Goal: Task Accomplishment & Management: Manage account settings

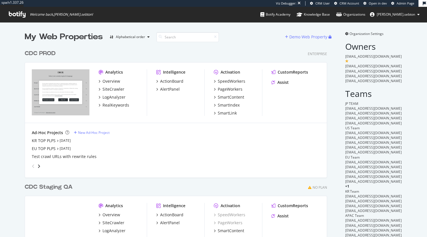
scroll to position [244, 302]
click at [107, 98] on div "LogAnalyzer" at bounding box center [114, 97] width 23 height 6
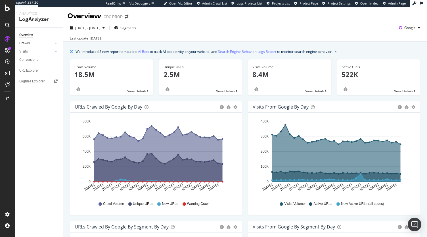
click at [24, 42] on div "Crawls" at bounding box center [24, 43] width 11 height 6
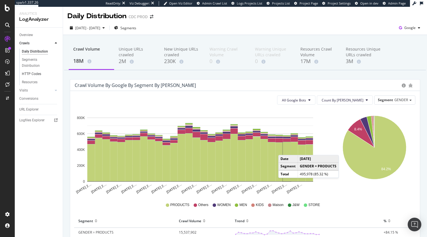
click at [41, 72] on link "HTTP Codes" at bounding box center [40, 74] width 37 height 6
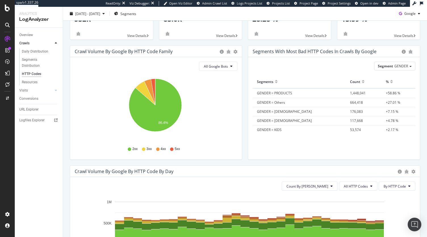
scroll to position [28, 0]
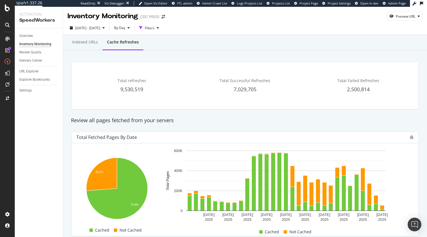
scroll to position [377, 0]
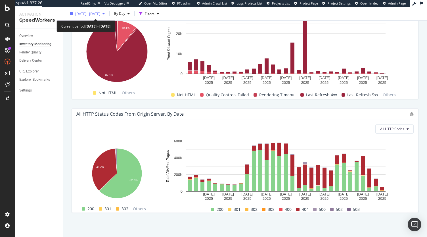
click at [95, 13] on span "2025 Aug. 16th - Sep. 15th" at bounding box center [87, 13] width 25 height 5
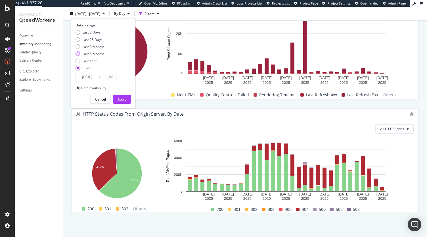
click at [88, 52] on div "Last 6 Months" at bounding box center [93, 53] width 22 height 5
type input "2025/03/16"
click at [121, 100] on div "Apply" at bounding box center [122, 99] width 9 height 5
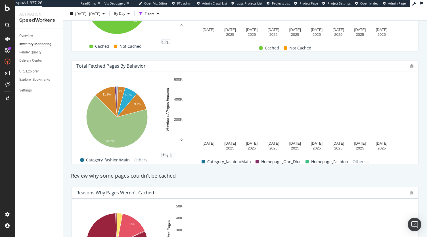
scroll to position [178, 0]
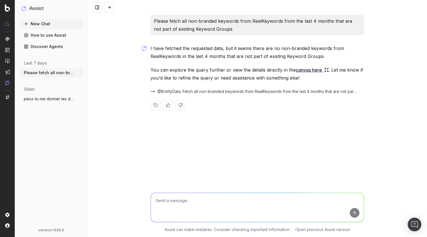
click at [163, 198] on textarea at bounding box center [257, 207] width 213 height 29
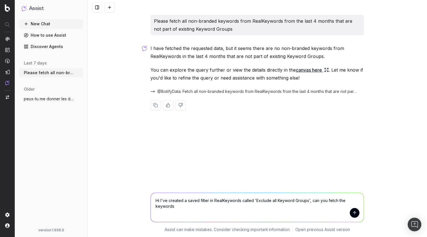
type textarea "Hi I've created a saved filter in RealKeywords called 'Exclude all Keyword Grou…"
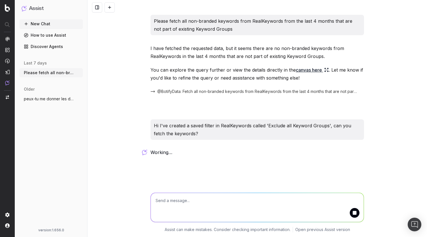
click at [206, 204] on textarea at bounding box center [257, 207] width 213 height 29
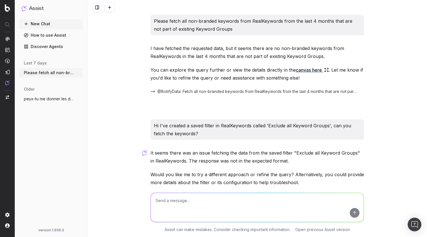
scroll to position [36, 0]
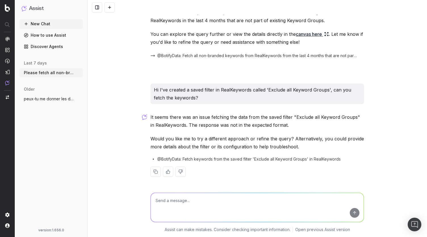
click at [233, 203] on textarea at bounding box center [257, 207] width 213 height 29
click at [220, 199] on textarea at bounding box center [257, 207] width 213 height 29
click at [196, 199] on textarea at bounding box center [257, 207] width 213 height 29
click at [289, 197] on textarea at bounding box center [257, 207] width 213 height 29
type textarea "can I upload a file containing keywords?"
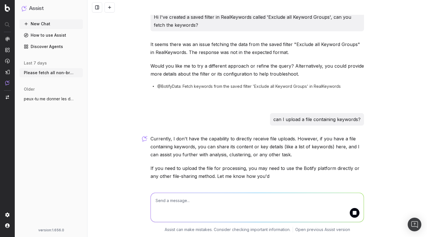
scroll to position [128, 0]
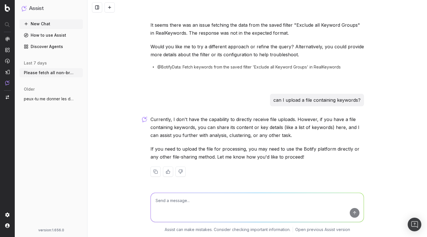
click at [266, 201] on textarea at bounding box center [257, 207] width 213 height 29
click at [210, 189] on div at bounding box center [257, 206] width 218 height 41
click at [204, 192] on div at bounding box center [257, 206] width 218 height 41
click at [189, 202] on textarea at bounding box center [257, 207] width 213 height 29
click at [216, 201] on textarea at bounding box center [257, 207] width 213 height 29
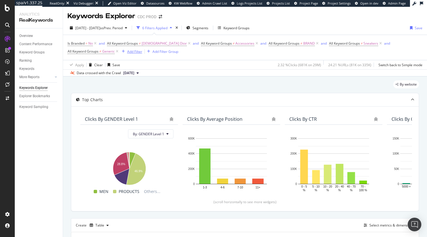
click at [127, 50] on div "Add Filter" at bounding box center [134, 51] width 15 height 5
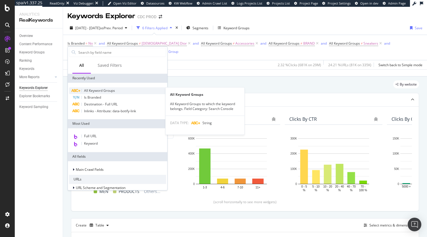
click at [93, 89] on span "All Keyword Groups" at bounding box center [99, 90] width 31 height 5
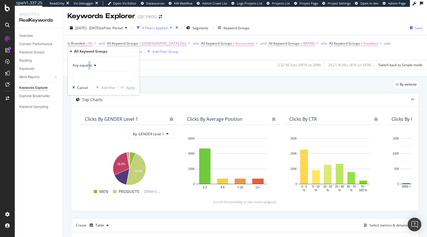
click at [88, 64] on span "Any equal to" at bounding box center [83, 65] width 20 height 5
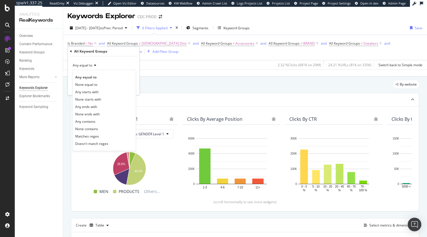
drag, startPoint x: 88, startPoint y: 85, endPoint x: 95, endPoint y: 81, distance: 7.9
click at [88, 85] on span "None equal to" at bounding box center [86, 84] width 22 height 5
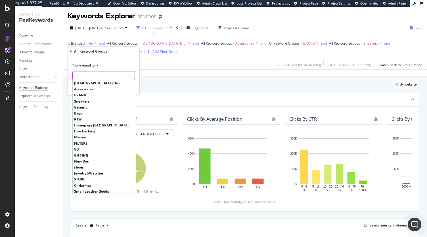
click at [99, 74] on input "text" at bounding box center [104, 75] width 62 height 9
click at [90, 112] on span "Bags" at bounding box center [104, 113] width 60 height 5
type input "Bags"
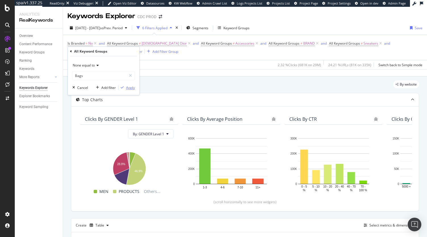
click at [127, 86] on div "Apply" at bounding box center [130, 87] width 9 height 5
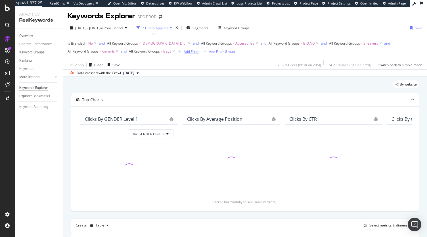
click at [191, 54] on div "Add Filter" at bounding box center [191, 51] width 15 height 5
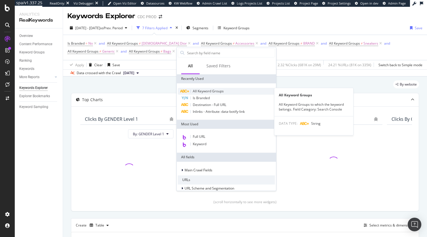
click at [208, 90] on span "All Keyword Groups" at bounding box center [208, 91] width 31 height 5
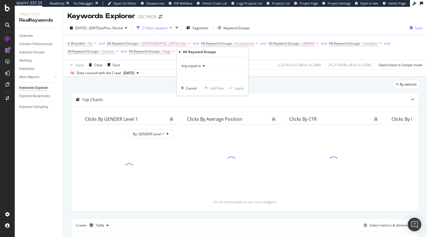
click at [196, 65] on span "Any equal to" at bounding box center [191, 65] width 20 height 5
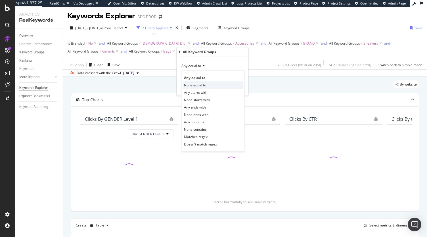
click at [203, 85] on span "None equal to" at bounding box center [195, 85] width 22 height 5
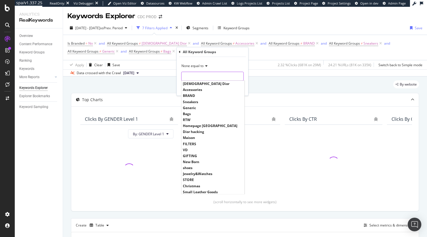
click at [199, 77] on input "text" at bounding box center [212, 76] width 62 height 9
click at [196, 120] on span "RTW" at bounding box center [213, 119] width 60 height 5
type input "RTW"
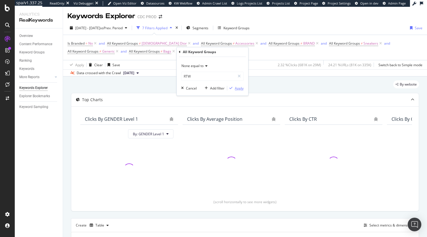
click at [236, 91] on button "Apply" at bounding box center [235, 88] width 16 height 6
drag, startPoint x: 257, startPoint y: 53, endPoint x: 243, endPoint y: 52, distance: 14.2
click at [249, 52] on div "Add Filter Add Filter Group" at bounding box center [261, 51] width 59 height 7
click at [243, 52] on div "Add Filter" at bounding box center [247, 51] width 15 height 5
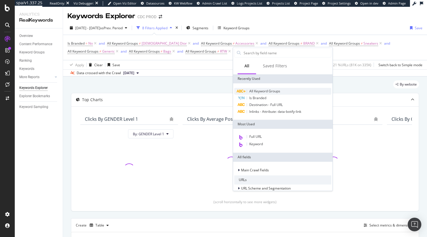
click at [256, 93] on span "All Keyword Groups" at bounding box center [264, 91] width 31 height 5
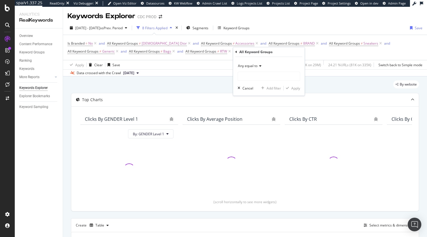
click at [252, 70] on div "Any equal to" at bounding box center [269, 65] width 62 height 9
click at [253, 84] on div "Any equal to Cancel Add filter Apply" at bounding box center [269, 76] width 72 height 39
click at [251, 68] on span "Any equal to" at bounding box center [248, 65] width 20 height 5
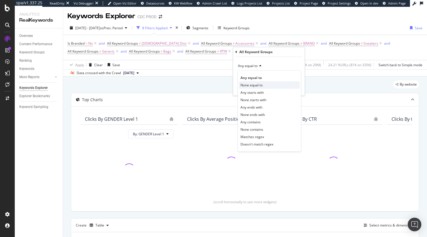
click at [251, 85] on span "None equal to" at bounding box center [252, 85] width 22 height 5
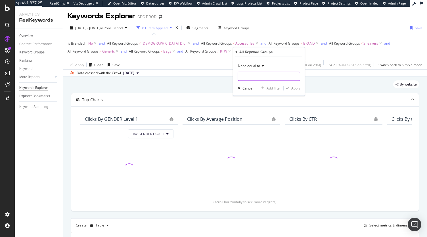
click at [257, 75] on input "text" at bounding box center [269, 76] width 62 height 9
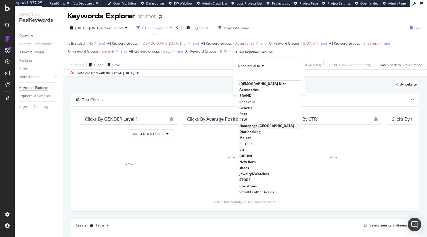
click at [253, 124] on span "Homepage Brazil" at bounding box center [269, 125] width 60 height 5
type input "Homepage Brazil"
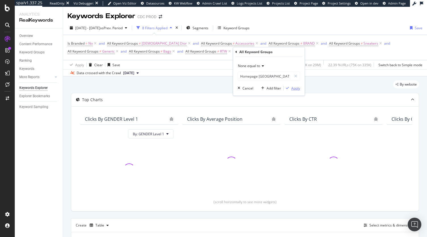
click at [299, 87] on div "Apply" at bounding box center [295, 88] width 9 height 5
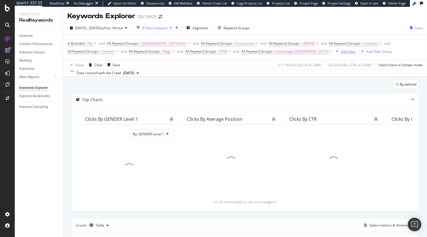
click at [341, 51] on div "Add Filter" at bounding box center [348, 51] width 15 height 5
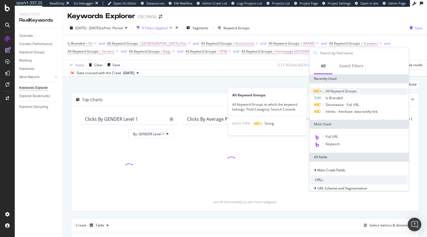
click at [339, 91] on span "All Keyword Groups" at bounding box center [341, 91] width 31 height 5
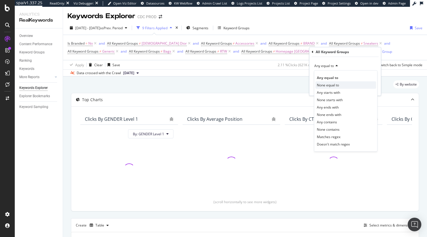
click at [328, 86] on span "None equal to" at bounding box center [328, 85] width 22 height 5
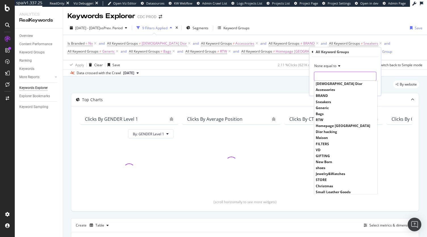
click at [330, 74] on input "text" at bounding box center [345, 76] width 62 height 9
click at [333, 132] on span "Dior hacking" at bounding box center [346, 132] width 60 height 5
type input "Dior hacking"
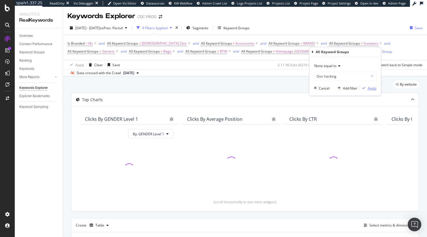
click at [371, 88] on div "Apply" at bounding box center [372, 88] width 9 height 5
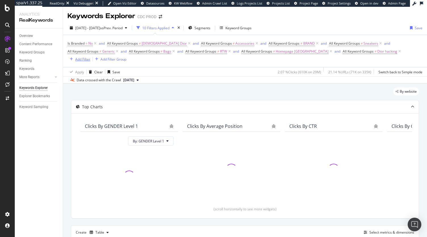
click at [82, 62] on div "Add Filter" at bounding box center [82, 59] width 15 height 5
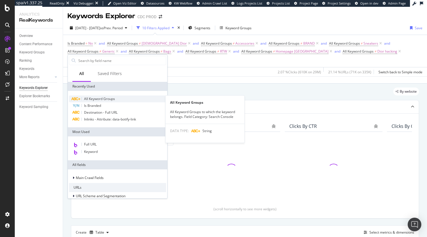
click at [109, 99] on span "All Keyword Groups" at bounding box center [99, 98] width 31 height 5
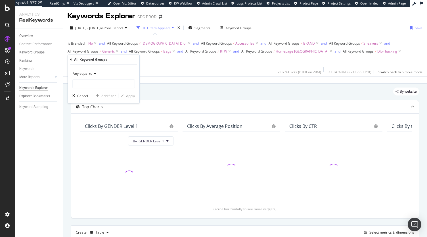
click at [93, 74] on icon at bounding box center [94, 73] width 4 height 3
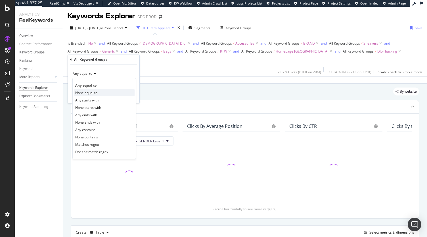
click at [97, 92] on span "None equal to" at bounding box center [86, 92] width 22 height 5
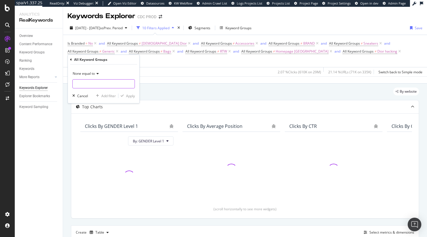
click at [99, 80] on input "text" at bounding box center [104, 83] width 62 height 9
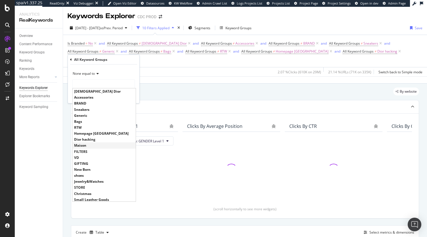
click at [95, 145] on span "Maison" at bounding box center [104, 145] width 60 height 5
type input "Maison"
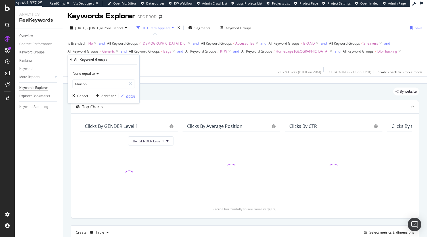
click at [132, 95] on div "Apply" at bounding box center [130, 95] width 9 height 5
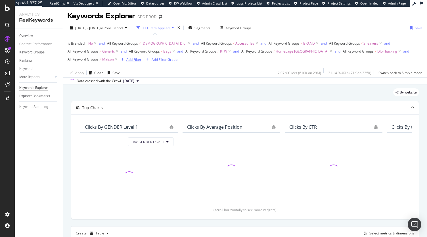
click at [136, 60] on div "Add Filter" at bounding box center [133, 59] width 15 height 5
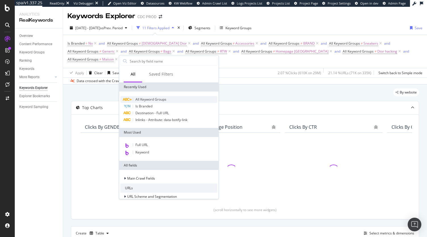
click at [145, 101] on span "All Keyword Groups" at bounding box center [150, 99] width 31 height 5
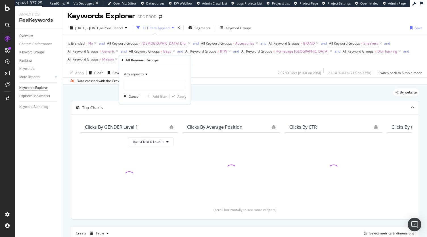
click at [137, 76] on span "Any equal to" at bounding box center [134, 74] width 20 height 5
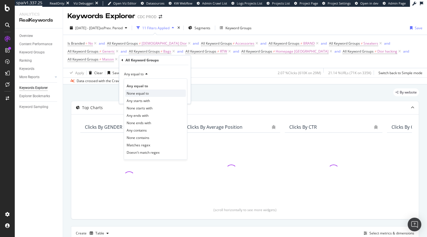
click at [146, 93] on span "None equal to" at bounding box center [138, 93] width 22 height 5
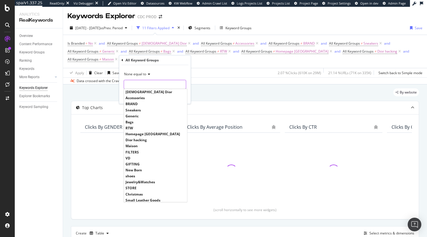
click at [145, 86] on input "text" at bounding box center [155, 84] width 62 height 9
click at [142, 150] on span "FILTERS" at bounding box center [156, 152] width 60 height 5
type input "FILTERS"
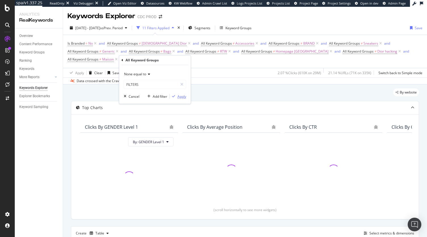
click at [180, 94] on div "Apply" at bounding box center [182, 96] width 9 height 5
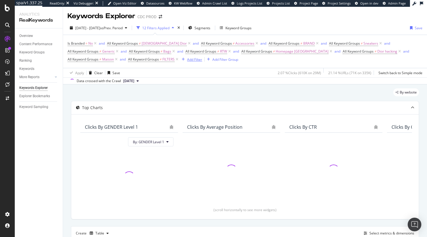
click at [189, 61] on div "Add Filter" at bounding box center [194, 59] width 15 height 5
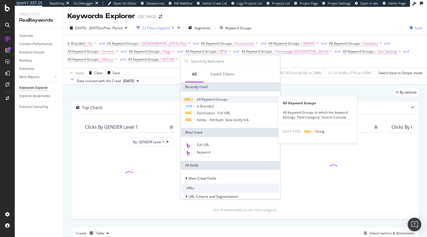
click at [202, 101] on span "All Keyword Groups" at bounding box center [212, 99] width 31 height 5
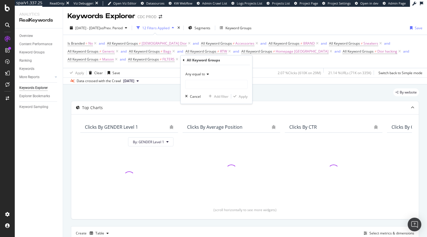
click at [197, 75] on span "Any equal to" at bounding box center [195, 74] width 20 height 5
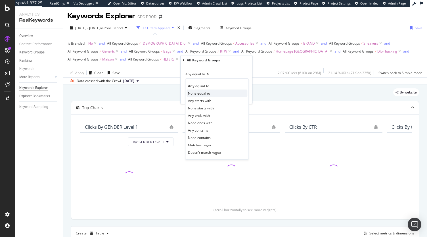
click at [203, 95] on span "None equal to" at bounding box center [199, 93] width 22 height 5
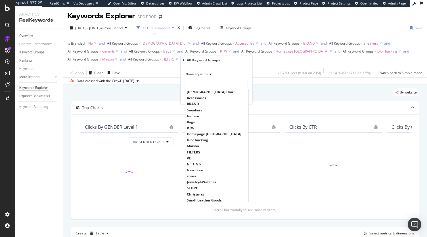
click at [205, 83] on input "text" at bounding box center [216, 84] width 62 height 9
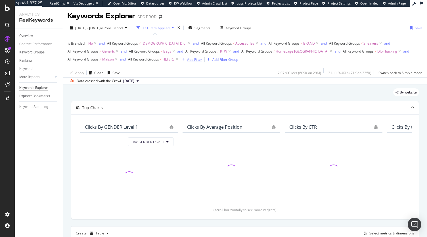
click at [198, 59] on div "Add Filter" at bounding box center [194, 59] width 15 height 5
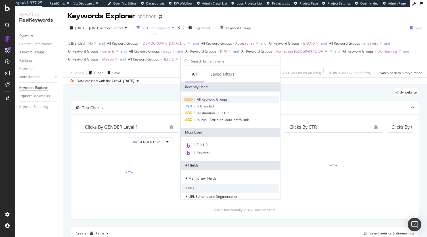
click at [207, 99] on span "All Keyword Groups" at bounding box center [212, 99] width 31 height 5
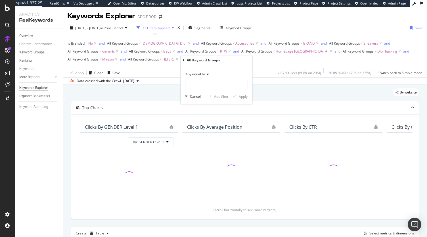
click at [205, 75] on span "Any equal to" at bounding box center [195, 74] width 20 height 5
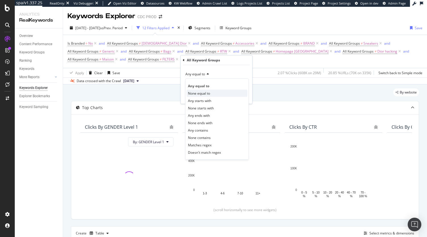
click at [202, 92] on span "None equal to" at bounding box center [199, 93] width 22 height 5
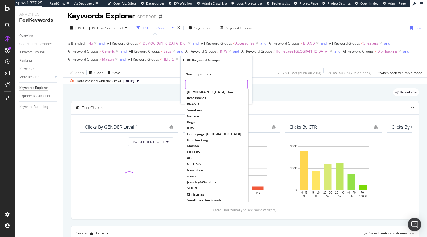
click at [206, 83] on input "text" at bounding box center [216, 84] width 62 height 9
click at [196, 157] on span "VD" at bounding box center [217, 158] width 60 height 5
type input "VD"
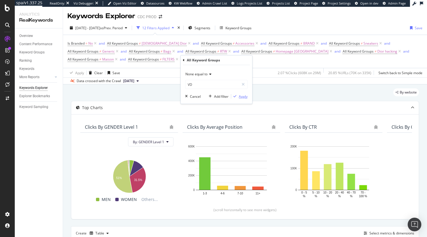
click at [241, 94] on div "Apply" at bounding box center [243, 96] width 9 height 5
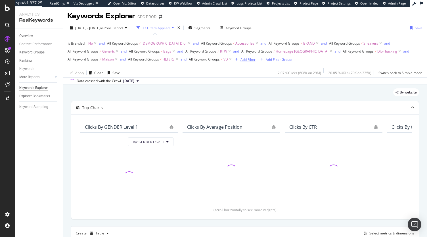
click at [249, 62] on div "Add Filter" at bounding box center [248, 59] width 15 height 5
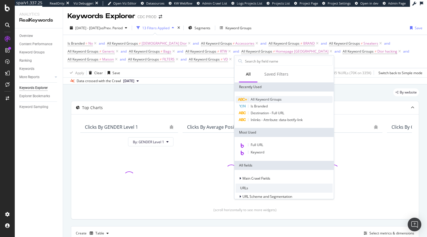
click at [262, 98] on span "All Keyword Groups" at bounding box center [266, 99] width 31 height 5
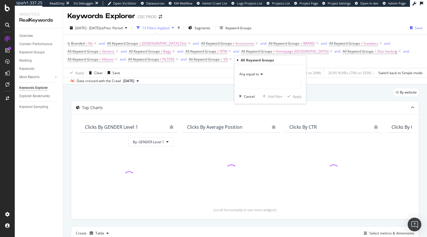
click at [246, 74] on span "Any equal to" at bounding box center [249, 74] width 20 height 5
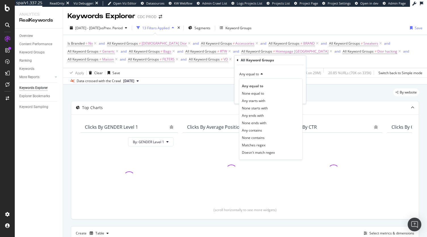
click at [249, 95] on span "None equal to" at bounding box center [253, 93] width 22 height 5
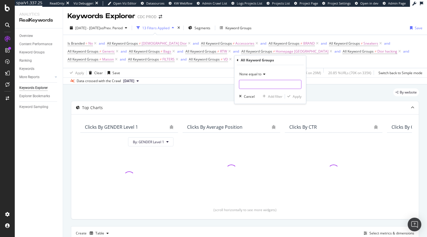
click at [250, 83] on input "text" at bounding box center [270, 84] width 62 height 9
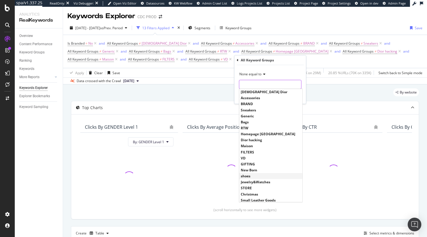
scroll to position [1, 0]
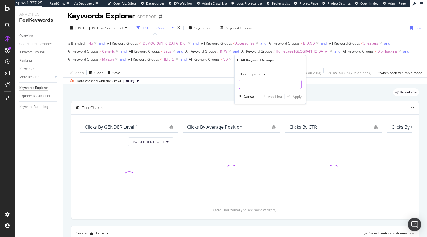
click at [262, 85] on input "text" at bounding box center [270, 84] width 62 height 9
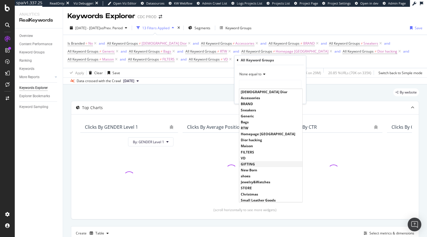
click at [242, 163] on span "GIFTING" at bounding box center [271, 164] width 60 height 5
type input "GIFTING"
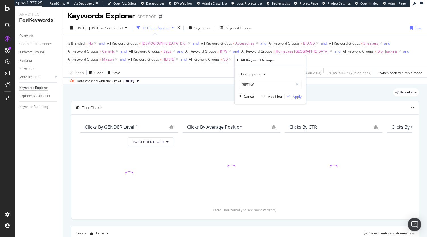
drag, startPoint x: 298, startPoint y: 96, endPoint x: 271, endPoint y: 72, distance: 35.8
click at [298, 95] on div "Apply" at bounding box center [297, 96] width 9 height 5
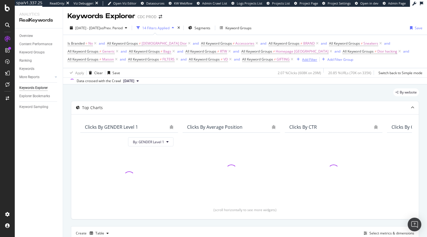
click at [310, 59] on div "Add Filter" at bounding box center [309, 59] width 15 height 5
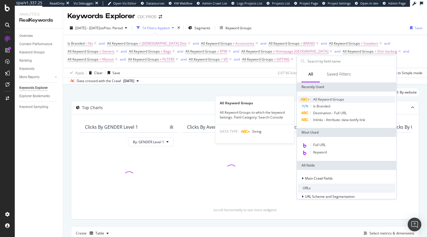
click at [322, 101] on span "All Keyword Groups" at bounding box center [328, 99] width 31 height 5
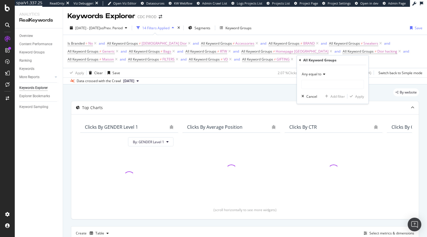
click at [311, 73] on span "Any equal to" at bounding box center [312, 74] width 20 height 5
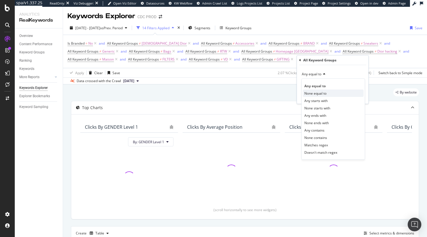
click at [315, 92] on span "None equal to" at bounding box center [315, 93] width 22 height 5
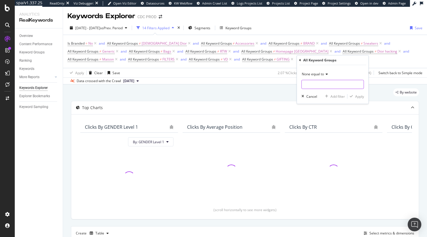
click at [322, 86] on input "text" at bounding box center [333, 84] width 62 height 9
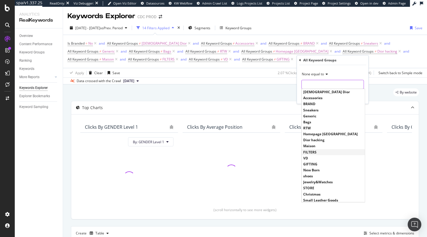
scroll to position [1, 0]
click at [318, 167] on span "New Born" at bounding box center [333, 169] width 60 height 5
type input "New Born"
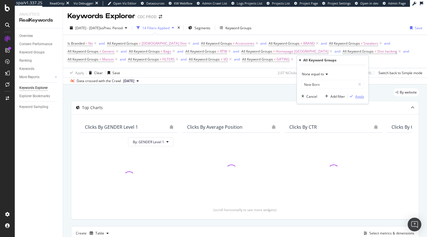
click at [360, 95] on div "Apply" at bounding box center [359, 96] width 9 height 5
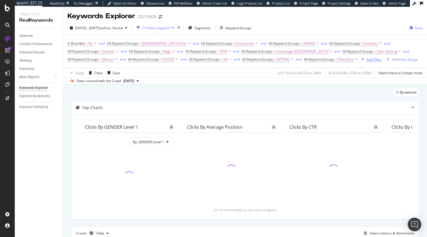
click at [367, 62] on div "Add Filter" at bounding box center [374, 59] width 15 height 5
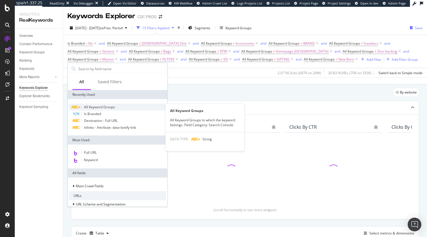
click at [85, 107] on span "All Keyword Groups" at bounding box center [99, 107] width 31 height 5
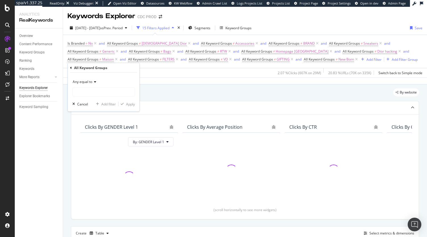
click at [87, 83] on span "Any equal to" at bounding box center [83, 81] width 20 height 5
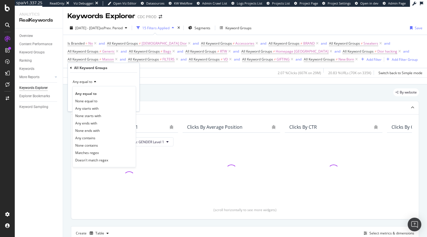
click at [85, 100] on span "None equal to" at bounding box center [86, 100] width 22 height 5
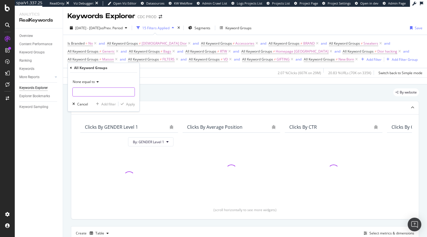
click at [89, 91] on input "text" at bounding box center [104, 91] width 62 height 9
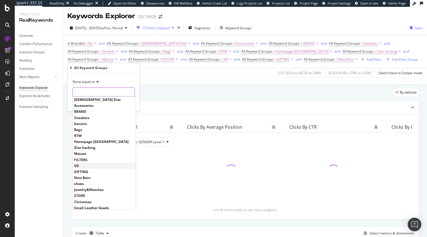
scroll to position [1, 0]
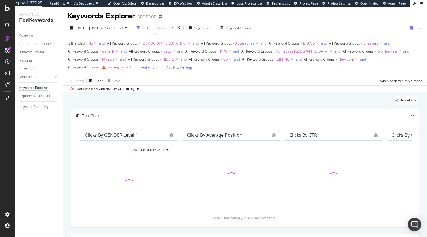
click at [111, 68] on div "missing value" at bounding box center [118, 67] width 22 height 5
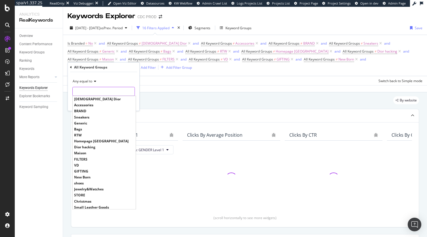
click at [97, 96] on div "Lady Dior Accessories BRAND Sneakers Generic Bags RTW Homepage Brazil Dior hack…" at bounding box center [103, 91] width 62 height 9
click at [82, 183] on span "shoes" at bounding box center [104, 183] width 60 height 5
type input "shoes"
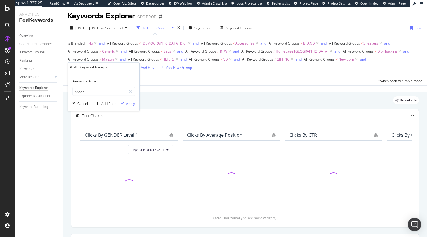
click at [129, 105] on div "Apply" at bounding box center [130, 103] width 9 height 5
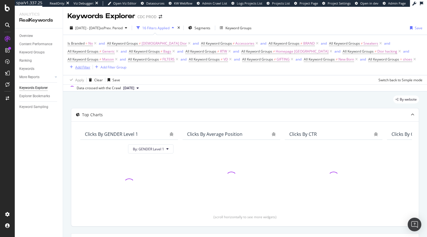
click at [90, 70] on div "Add Filter" at bounding box center [79, 67] width 23 height 6
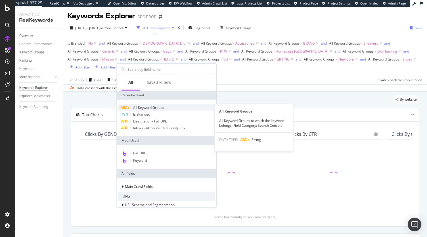
click at [142, 106] on span "All Keyword Groups" at bounding box center [148, 107] width 31 height 5
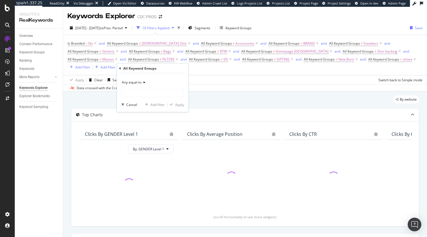
click at [143, 87] on div "Any equal to" at bounding box center [153, 87] width 62 height 19
click at [141, 83] on div "Any equal to" at bounding box center [153, 82] width 62 height 9
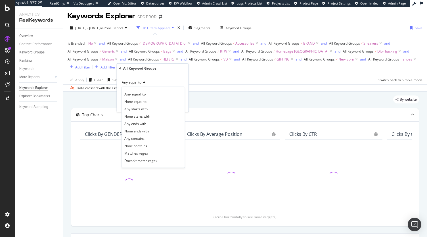
click at [142, 100] on span "None equal to" at bounding box center [135, 101] width 22 height 5
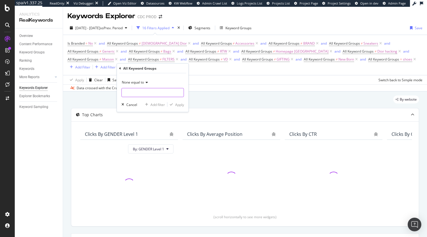
click at [145, 93] on input "text" at bounding box center [153, 92] width 62 height 9
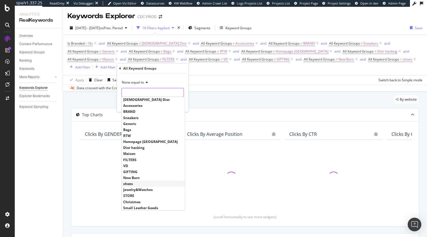
scroll to position [1, 0]
click at [128, 189] on span "Jewelry&Watches" at bounding box center [153, 189] width 60 height 5
type input "Jewelry&Watches"
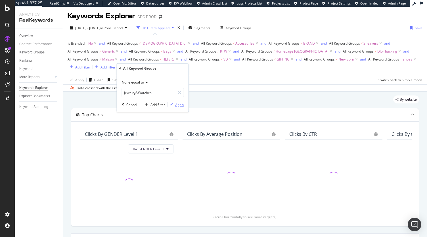
click at [179, 105] on div "Apply" at bounding box center [179, 104] width 9 height 5
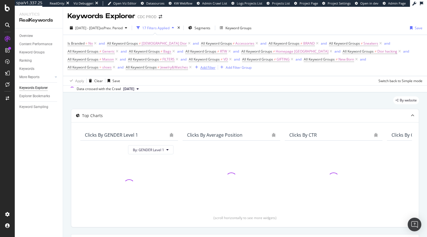
click at [200, 69] on div "button" at bounding box center [197, 67] width 8 height 3
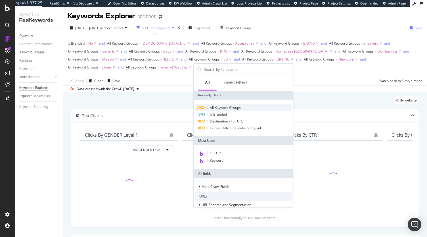
click at [216, 107] on span "All Keyword Groups" at bounding box center [225, 107] width 31 height 5
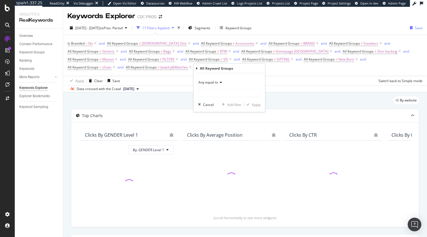
click at [208, 84] on div "Any equal to" at bounding box center [229, 82] width 62 height 9
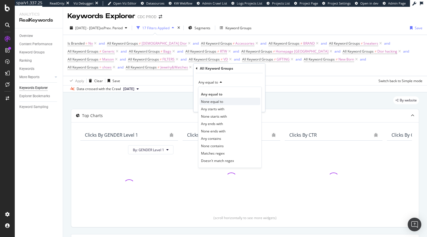
click at [214, 100] on span "None equal to" at bounding box center [212, 101] width 22 height 5
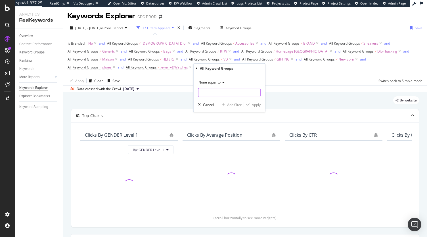
drag, startPoint x: 215, startPoint y: 97, endPoint x: 214, endPoint y: 91, distance: 6.9
click at [214, 91] on input "text" at bounding box center [230, 92] width 62 height 9
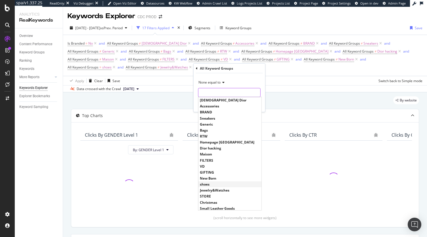
scroll to position [1, 0]
click at [220, 196] on span "STORE" at bounding box center [230, 195] width 60 height 5
type input "STORE"
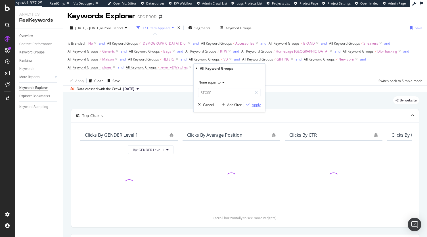
click at [255, 105] on div "Apply" at bounding box center [256, 104] width 9 height 5
click at [275, 68] on div "Add Filter" at bounding box center [267, 67] width 15 height 5
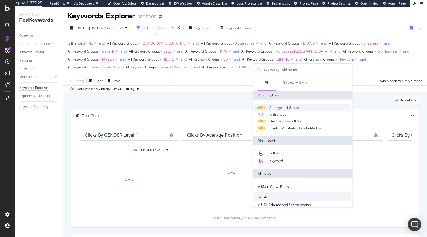
click at [284, 109] on span "All Keyword Groups" at bounding box center [285, 107] width 31 height 5
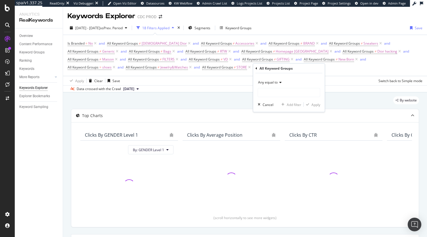
click at [271, 85] on div "Any equal to" at bounding box center [289, 82] width 62 height 9
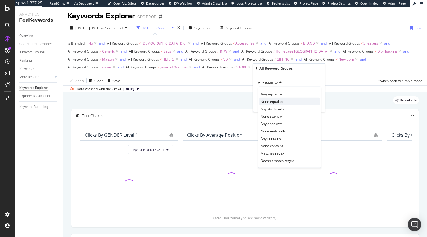
click at [272, 101] on span "None equal to" at bounding box center [272, 101] width 22 height 5
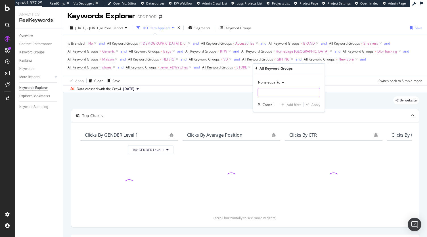
click at [275, 92] on input "text" at bounding box center [289, 92] width 62 height 9
click at [287, 96] on input "text" at bounding box center [289, 92] width 62 height 9
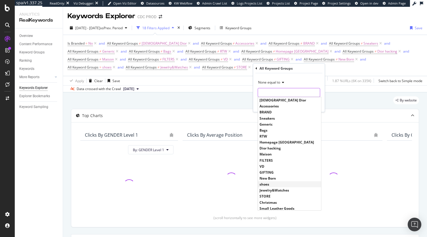
scroll to position [1, 0]
click at [279, 201] on span "Christmas" at bounding box center [290, 201] width 60 height 5
type input "Christmas"
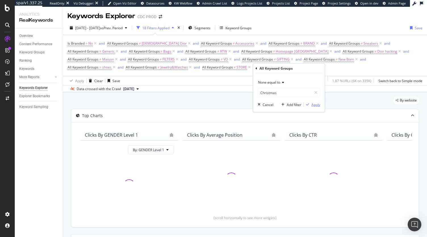
click at [314, 104] on div "Apply" at bounding box center [316, 104] width 9 height 5
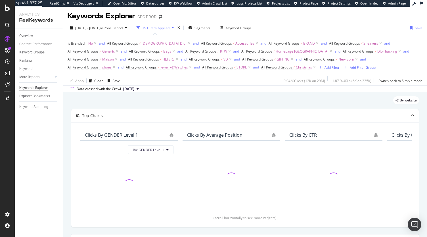
click at [332, 70] on div "Add Filter" at bounding box center [332, 67] width 15 height 5
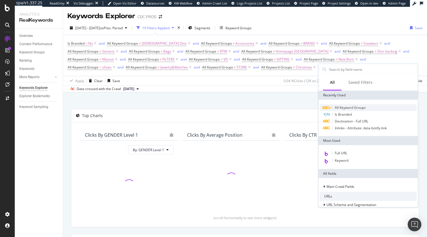
click at [337, 105] on span "All Keyword Groups" at bounding box center [350, 107] width 31 height 5
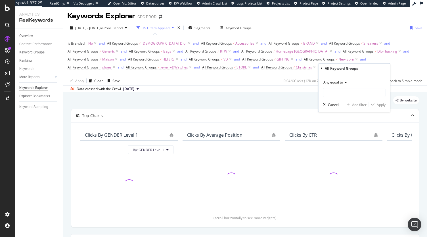
click at [333, 82] on span "Any equal to" at bounding box center [333, 82] width 20 height 5
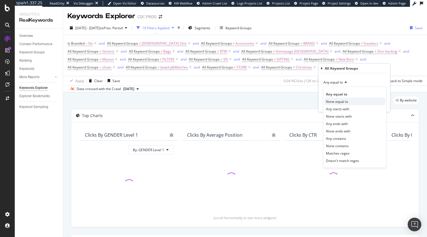
click at [338, 100] on span "None equal to" at bounding box center [337, 101] width 22 height 5
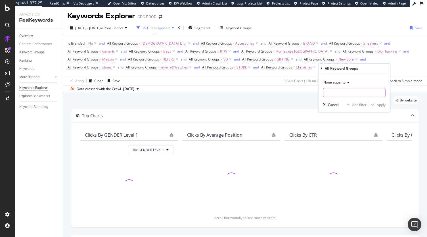
drag, startPoint x: 339, startPoint y: 92, endPoint x: 341, endPoint y: 95, distance: 3.9
click at [339, 91] on input "text" at bounding box center [354, 92] width 62 height 9
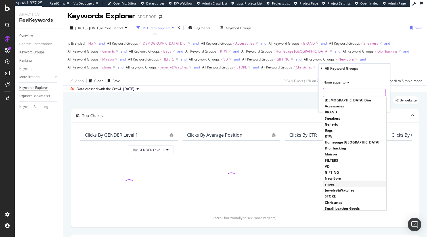
scroll to position [1, 0]
click at [348, 206] on span "Small Leather Goods" at bounding box center [355, 207] width 60 height 5
type input "Small Leather Goods"
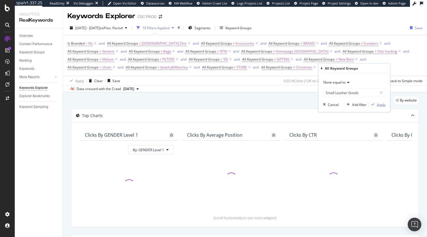
click at [383, 104] on div "Apply" at bounding box center [381, 104] width 9 height 5
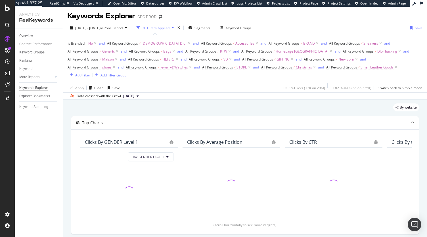
click at [76, 76] on div "Add Filter" at bounding box center [82, 75] width 15 height 5
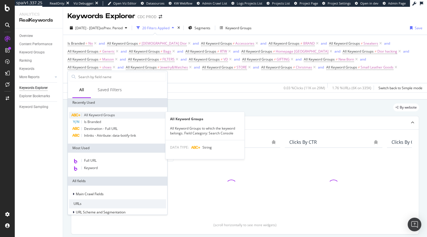
click at [112, 113] on span "All Keyword Groups" at bounding box center [99, 114] width 31 height 5
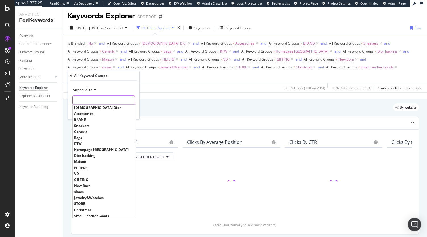
click at [105, 101] on input "text" at bounding box center [104, 99] width 62 height 9
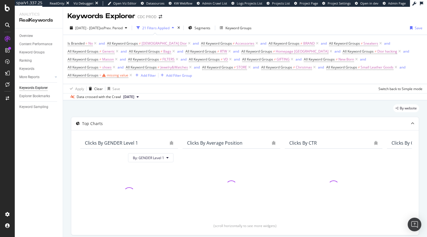
click at [178, 78] on div "Is Branded = No and All Keyword Groups ≠ Lady Dior and All Keyword Groups ≠ Acc…" at bounding box center [245, 59] width 355 height 40
click at [106, 79] on span "All Keyword Groups = missing value" at bounding box center [101, 75] width 66 height 8
click at [107, 75] on div "missing value" at bounding box center [118, 75] width 22 height 5
click at [113, 100] on input "text" at bounding box center [104, 99] width 62 height 9
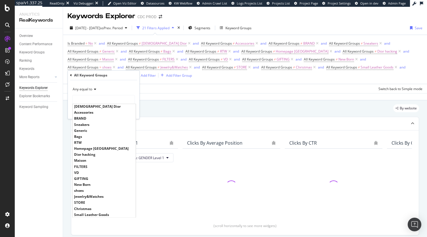
click at [149, 87] on div "Apply Clear Save Switch back to Simple mode" at bounding box center [245, 88] width 364 height 9
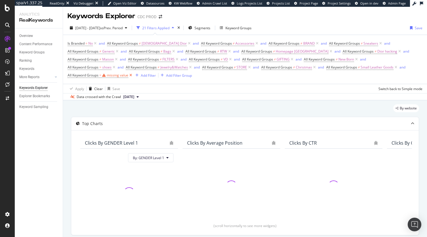
click at [131, 75] on icon at bounding box center [130, 75] width 5 height 6
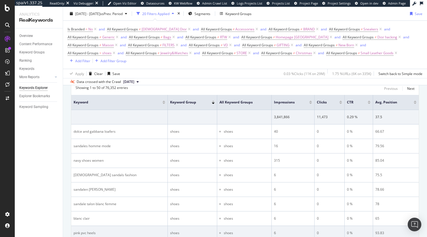
scroll to position [114, 0]
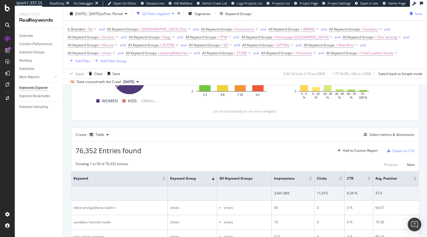
click at [94, 54] on span "All Keyword Groups" at bounding box center [83, 53] width 31 height 5
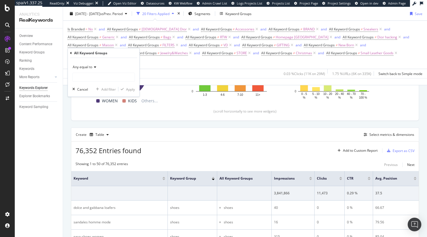
click at [89, 70] on div "Any equal to" at bounding box center [103, 66] width 62 height 9
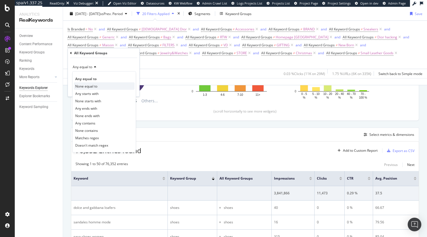
click at [89, 87] on span "None equal to" at bounding box center [86, 86] width 22 height 5
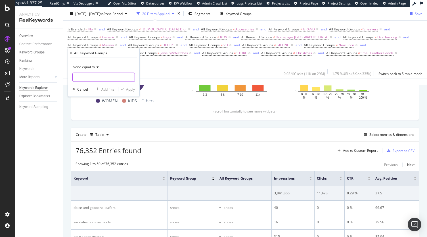
click at [92, 78] on input "text" at bounding box center [104, 77] width 62 height 9
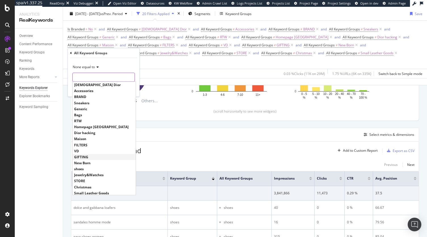
scroll to position [1, 0]
click at [87, 169] on span "shoes" at bounding box center [104, 168] width 60 height 5
type input "shoes"
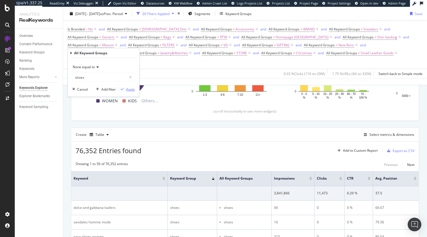
click at [132, 89] on div "Apply" at bounding box center [130, 89] width 9 height 5
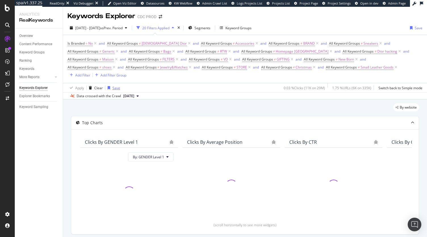
click at [113, 91] on div "Save" at bounding box center [112, 88] width 15 height 9
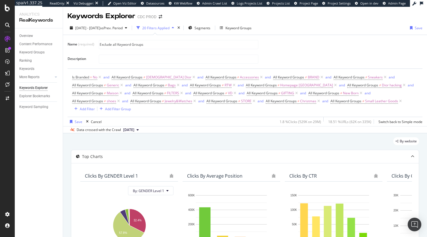
type input "Exclude all Keyword Groups"
click at [280, 44] on div "Exclude all Keyword Groups" at bounding box center [258, 44] width 319 height 10
click at [171, 140] on div "By website" at bounding box center [245, 143] width 348 height 12
click at [79, 122] on div "Save" at bounding box center [79, 121] width 8 height 5
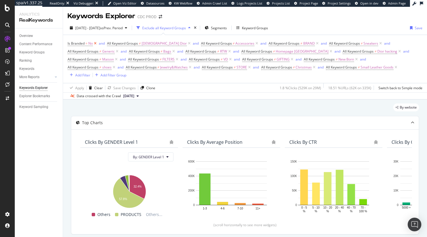
click at [95, 43] on icon at bounding box center [95, 44] width 5 height 6
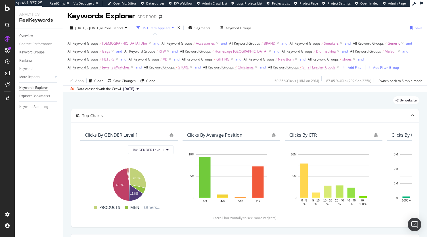
click at [384, 68] on div "Add Filter Group" at bounding box center [386, 67] width 26 height 5
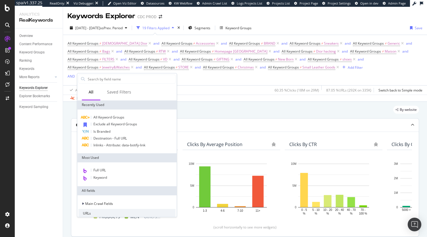
click at [113, 130] on div "Is Branded" at bounding box center [126, 131] width 97 height 7
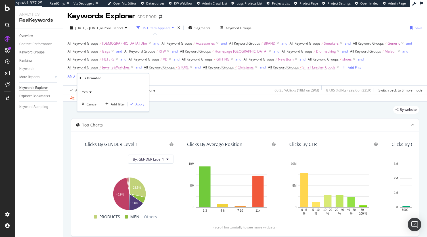
click at [89, 93] on icon at bounding box center [90, 91] width 4 height 3
click at [88, 115] on div "Yes No" at bounding box center [114, 107] width 64 height 22
drag, startPoint x: 91, startPoint y: 114, endPoint x: 114, endPoint y: 112, distance: 22.8
click at [91, 114] on div "No" at bounding box center [113, 110] width 61 height 7
click at [136, 104] on div "Apply" at bounding box center [139, 104] width 9 height 5
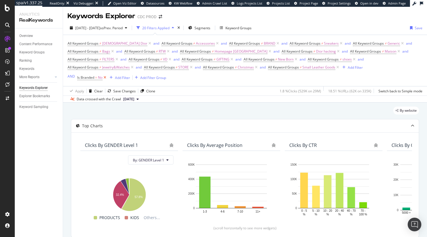
click at [105, 78] on icon at bounding box center [105, 78] width 5 height 6
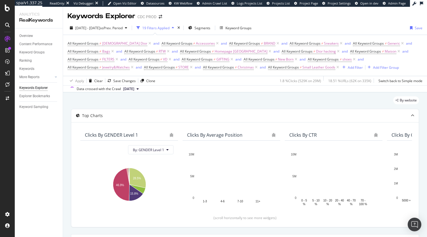
scroll to position [114, 0]
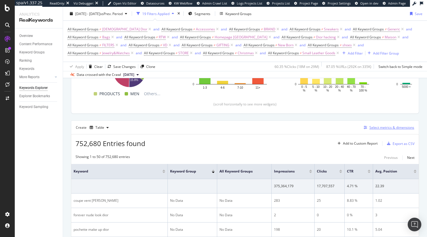
click at [374, 130] on div "Select metrics & dimensions" at bounding box center [392, 127] width 45 height 5
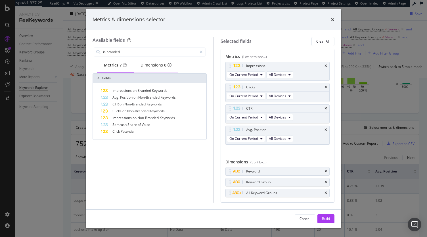
type input "is branded"
click at [145, 68] on div "Dimensions 8" at bounding box center [156, 65] width 31 height 6
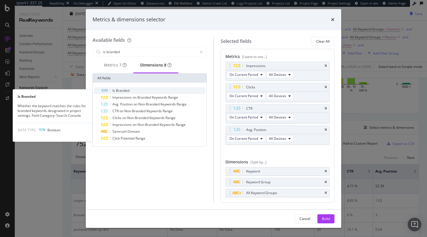
click at [126, 90] on span "Branded" at bounding box center [123, 90] width 14 height 5
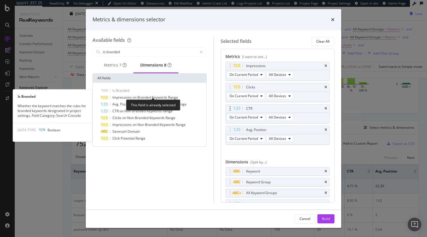
scroll to position [4, 0]
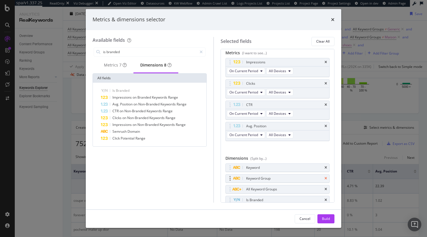
click at [325, 178] on icon "times" at bounding box center [326, 178] width 3 height 3
click at [329, 218] on div "Build" at bounding box center [326, 218] width 8 height 5
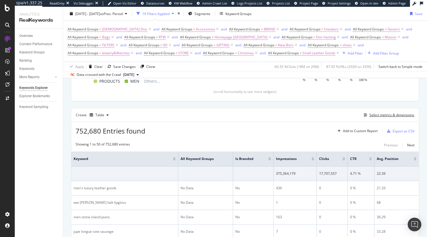
scroll to position [170, 0]
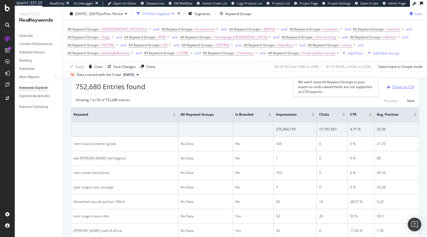
click at [403, 88] on div "Export as CSV" at bounding box center [404, 86] width 22 height 5
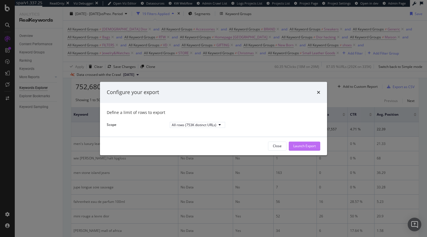
click at [309, 148] on div "Launch Export" at bounding box center [304, 145] width 22 height 5
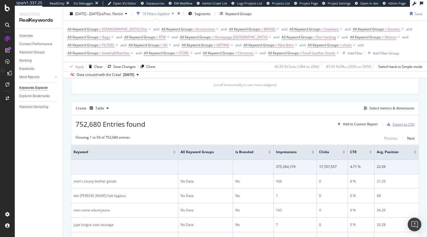
scroll to position [132, 0]
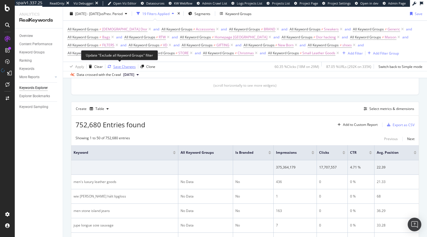
click at [115, 66] on div "Save Changes" at bounding box center [124, 66] width 22 height 5
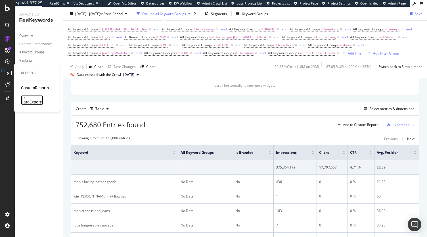
click at [26, 99] on div "DataExports" at bounding box center [32, 102] width 22 height 6
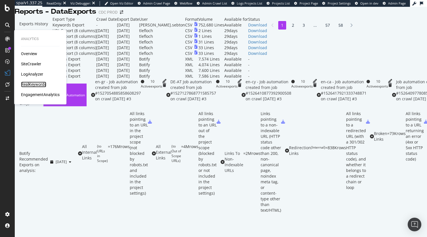
click at [32, 85] on div "RealKeywords" at bounding box center [33, 85] width 25 height 6
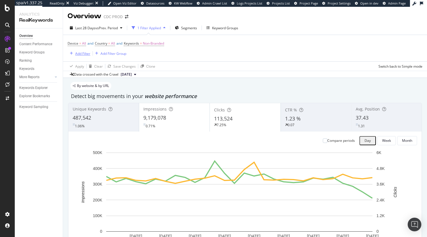
click at [76, 55] on div "Add Filter" at bounding box center [82, 53] width 15 height 5
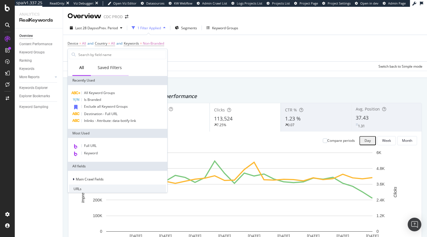
click at [111, 68] on div "Saved Filters" at bounding box center [110, 68] width 24 height 6
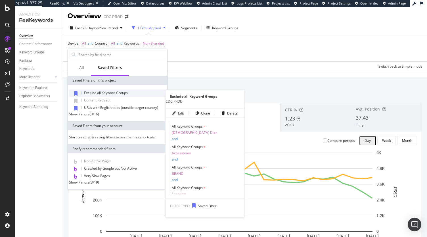
click at [108, 93] on span "Exclude all Keyword Groups" at bounding box center [106, 92] width 44 height 5
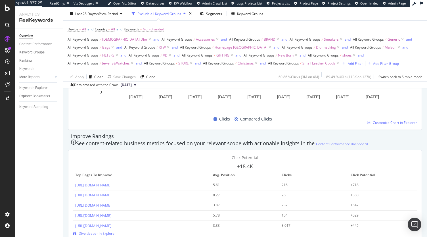
scroll to position [274, 0]
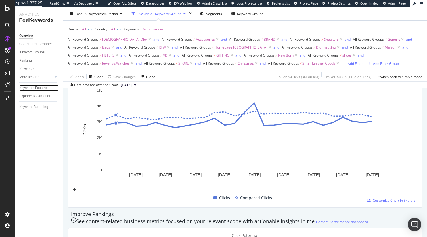
drag, startPoint x: 33, startPoint y: 89, endPoint x: 320, endPoint y: 3, distance: 300.1
click at [33, 89] on div "Keywords Explorer" at bounding box center [33, 88] width 28 height 6
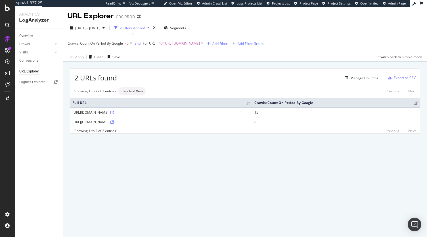
click at [200, 46] on span "^.*[URL][DOMAIN_NAME]" at bounding box center [179, 43] width 41 height 8
click at [179, 70] on input "https://www.dior.com/it_it/fashion/products/52TJP120B607_C520" at bounding box center [176, 66] width 54 height 9
paste input "fr_be/fashion/mode-homme/collection-printemps?page=2"
type input "[URL][DOMAIN_NAME]"
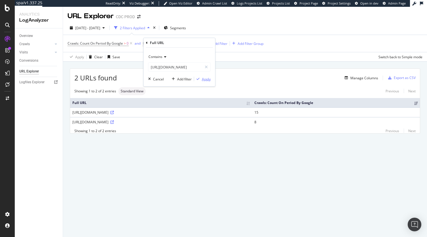
scroll to position [0, 0]
click at [204, 77] on div "Apply" at bounding box center [206, 78] width 9 height 5
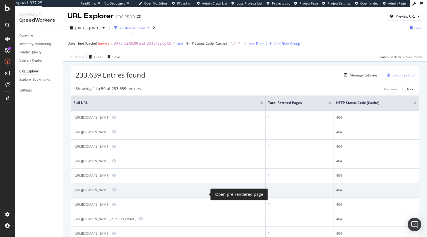
drag, startPoint x: 74, startPoint y: 195, endPoint x: 202, endPoint y: 195, distance: 128.4
click at [202, 193] on div "[URL][DOMAIN_NAME]" at bounding box center [169, 189] width 190 height 5
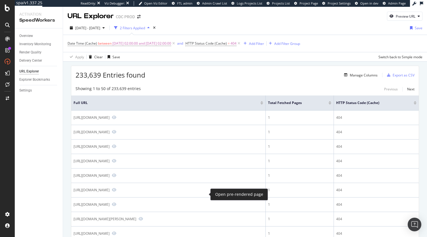
copy div "[URL][DOMAIN_NAME]"
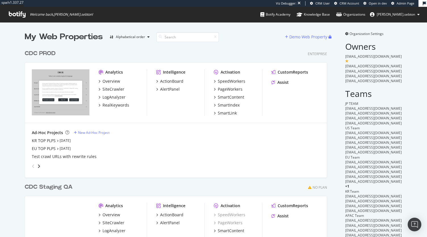
scroll to position [244, 302]
click at [225, 83] on div "SpeedWorkers" at bounding box center [232, 81] width 28 height 6
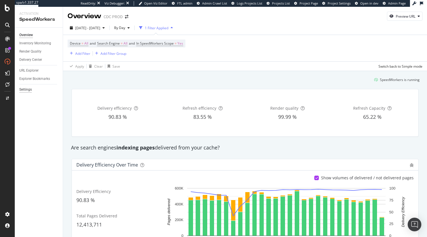
click at [28, 87] on div "Settings" at bounding box center [25, 90] width 12 height 6
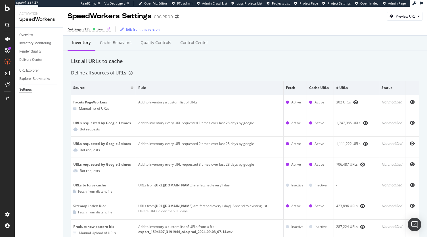
click at [88, 28] on div "Settings v135" at bounding box center [79, 29] width 22 height 5
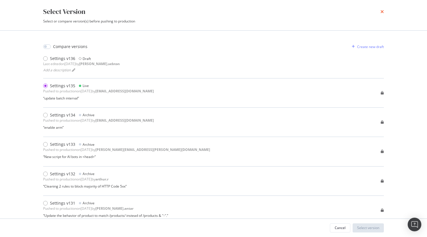
click at [383, 11] on icon "times" at bounding box center [382, 11] width 3 height 5
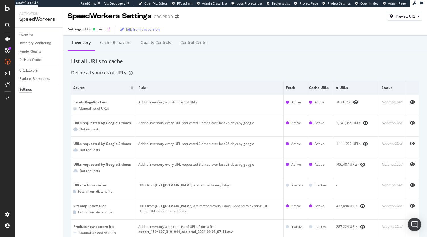
click at [93, 28] on icon at bounding box center [94, 29] width 3 height 3
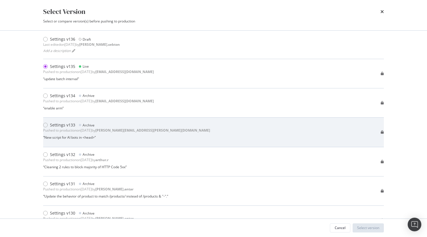
scroll to position [35, 0]
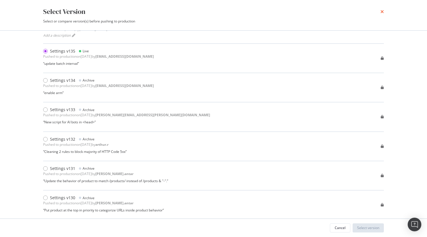
click at [382, 12] on icon "times" at bounding box center [382, 11] width 3 height 5
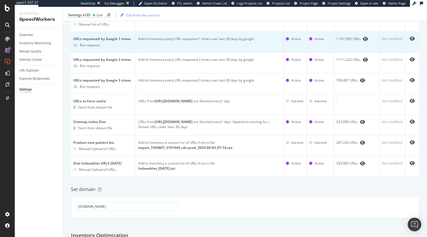
scroll to position [0, 0]
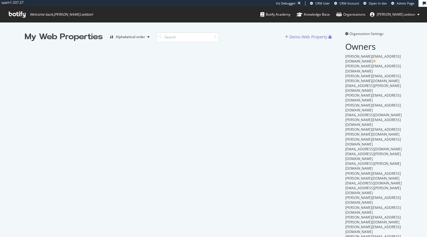
scroll to position [232, 418]
click at [188, 38] on input at bounding box center [187, 37] width 62 height 10
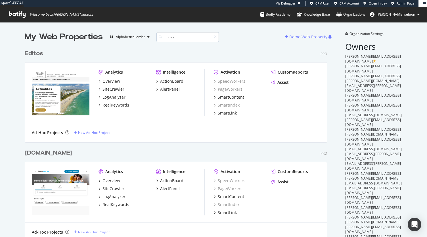
scroll to position [663, 302]
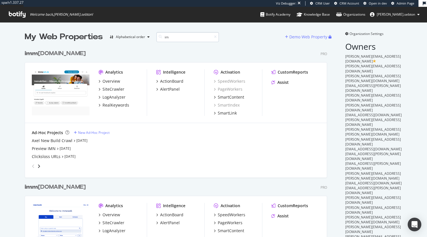
type input "i"
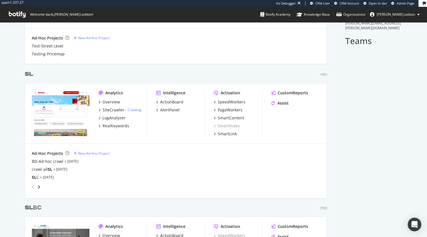
scroll to position [229, 0]
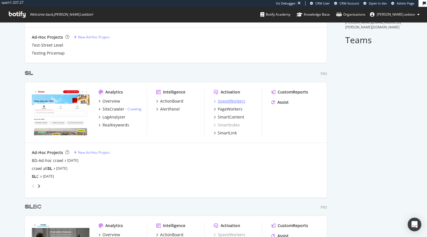
type input "sl"
click at [233, 99] on div "SpeedWorkers" at bounding box center [232, 101] width 28 height 6
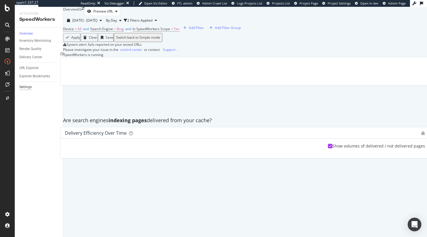
click at [28, 89] on div "Settings" at bounding box center [25, 87] width 12 height 6
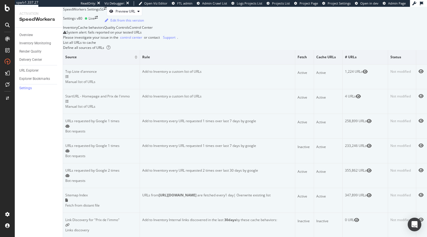
click at [11, 4] on div at bounding box center [7, 118] width 15 height 237
click at [8, 7] on icon at bounding box center [7, 8] width 5 height 7
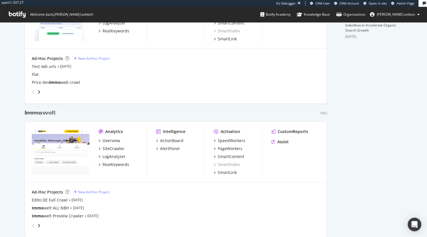
scroll to position [209, 0]
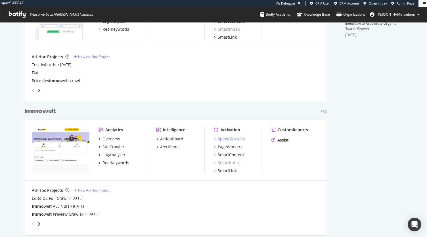
type input "immo"
click at [224, 136] on div "SpeedWorkers" at bounding box center [232, 139] width 28 height 6
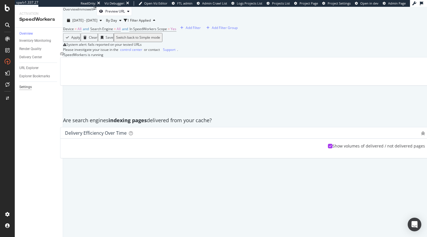
click at [31, 90] on div "Settings" at bounding box center [25, 87] width 12 height 6
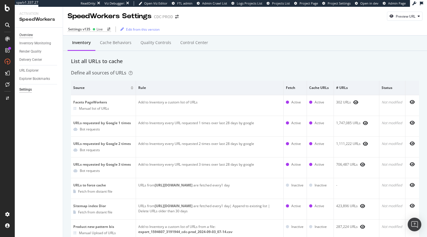
drag, startPoint x: 25, startPoint y: 35, endPoint x: 29, endPoint y: 36, distance: 3.7
click at [25, 35] on div "Overview" at bounding box center [26, 35] width 14 height 6
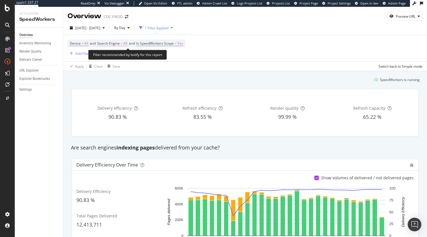
click at [112, 43] on span "Search Engine" at bounding box center [108, 43] width 23 height 5
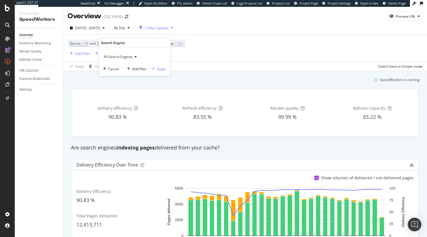
click at [116, 54] on div "All Search Engines" at bounding box center [134, 56] width 62 height 9
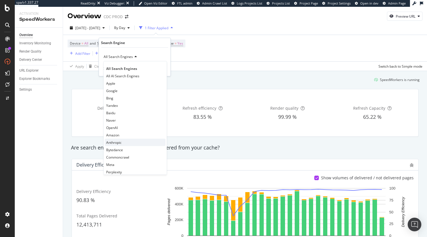
scroll to position [12, 0]
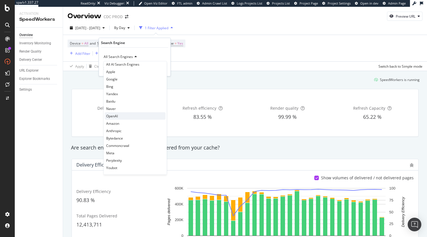
click at [120, 116] on div "OpenAI" at bounding box center [135, 115] width 61 height 7
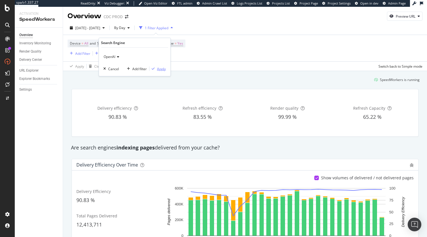
click at [164, 68] on div "Apply" at bounding box center [161, 68] width 9 height 5
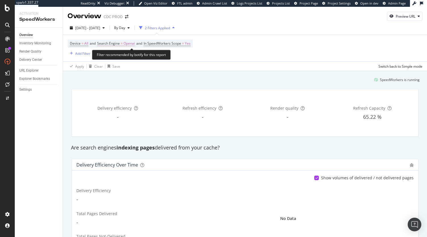
click at [109, 42] on span "Search Engine" at bounding box center [108, 43] width 23 height 5
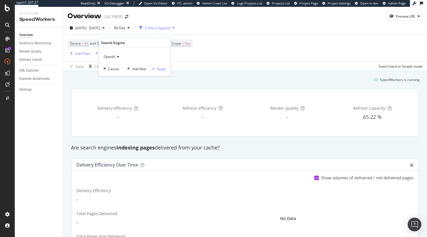
click at [116, 55] on div "OpenAI" at bounding box center [134, 56] width 62 height 9
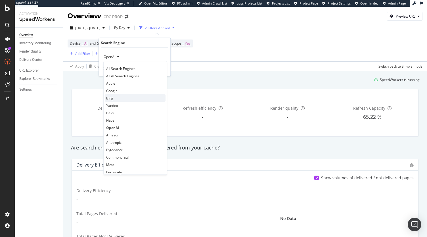
click at [116, 96] on div "Bing" at bounding box center [135, 97] width 61 height 7
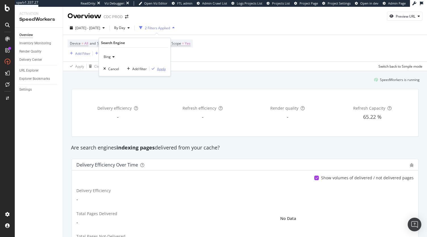
click at [160, 67] on div "Apply" at bounding box center [161, 68] width 9 height 5
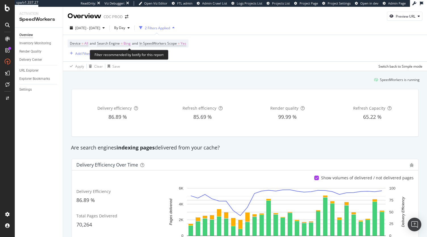
click at [120, 43] on span "Search Engine" at bounding box center [108, 43] width 23 height 5
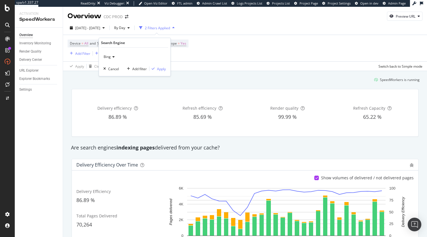
click at [111, 55] on div "Bing" at bounding box center [134, 56] width 62 height 9
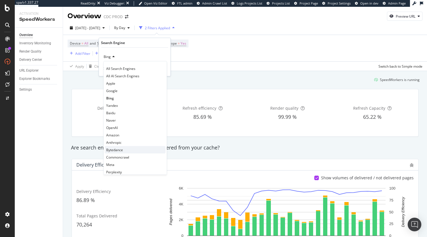
scroll to position [12, 0]
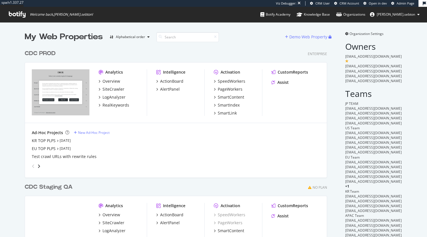
scroll to position [244, 302]
click at [120, 107] on div "RealKeywords" at bounding box center [116, 105] width 27 height 6
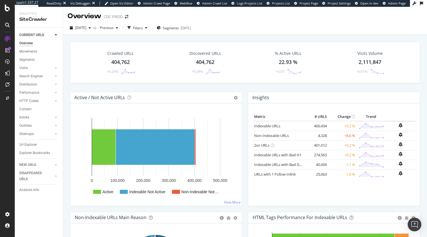
drag, startPoint x: 31, startPoint y: 143, endPoint x: 212, endPoint y: 135, distance: 180.5
click at [31, 143] on div "Url Explorer" at bounding box center [28, 145] width 18 height 6
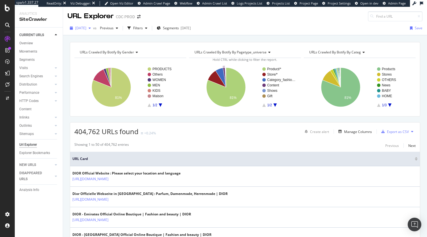
click at [86, 30] on span "2025 Sep. 12th" at bounding box center [80, 28] width 11 height 5
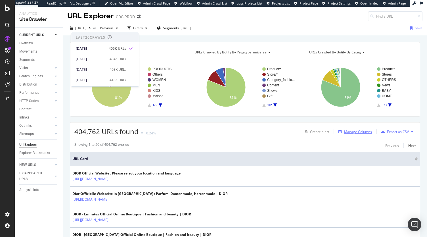
click at [347, 133] on div "Manage Columns" at bounding box center [358, 131] width 28 height 5
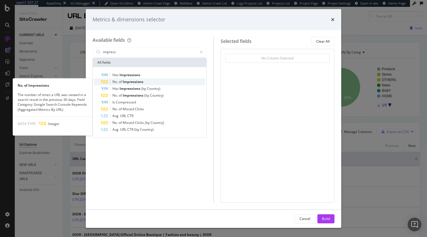
type input "impress"
click at [135, 80] on span "Impressions" at bounding box center [133, 81] width 21 height 5
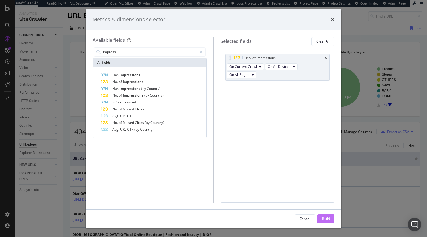
click at [327, 217] on div "Build" at bounding box center [326, 218] width 8 height 5
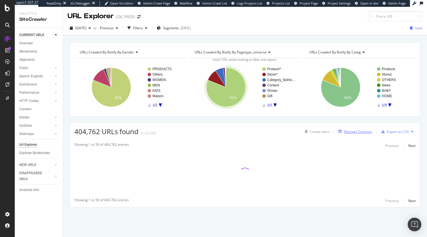
click at [353, 131] on div "Manage Columns" at bounding box center [358, 131] width 28 height 5
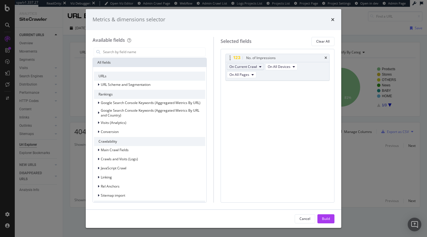
click at [250, 69] on button "On Current Crawl" at bounding box center [245, 66] width 37 height 7
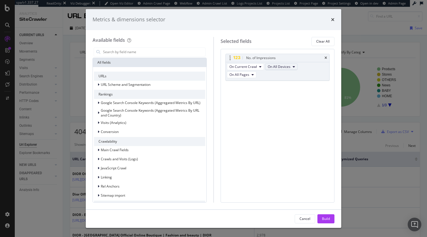
click at [287, 67] on span "On All Devices" at bounding box center [279, 66] width 23 height 5
click at [333, 22] on div "times" at bounding box center [332, 19] width 3 height 7
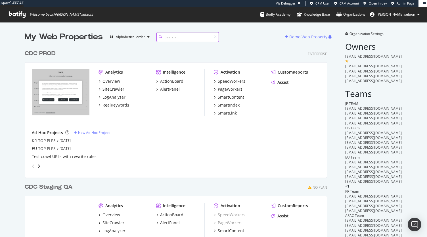
scroll to position [244, 302]
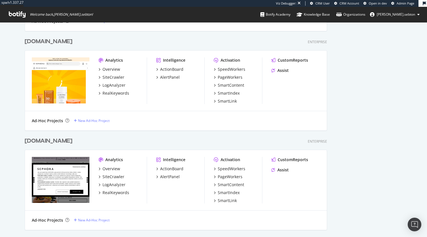
scroll to position [547, 0]
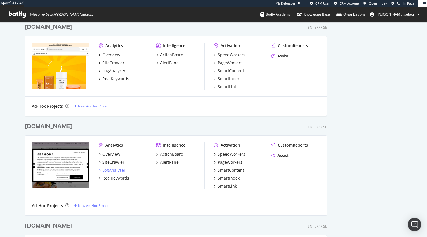
click at [115, 169] on div "LogAnalyzer" at bounding box center [114, 170] width 23 height 6
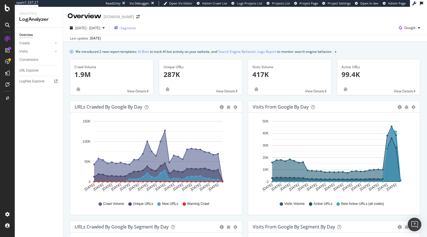
click at [136, 27] on span "Segments" at bounding box center [128, 28] width 16 height 5
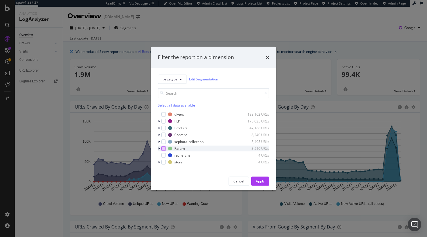
click at [165, 147] on div "modal" at bounding box center [163, 148] width 5 height 5
click at [267, 181] on button "Apply" at bounding box center [260, 180] width 18 height 9
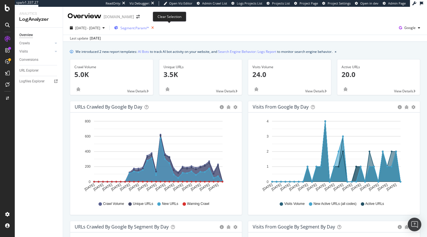
click at [156, 28] on icon "button" at bounding box center [152, 28] width 7 height 8
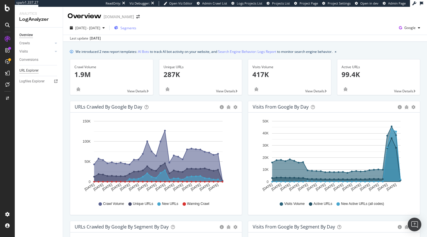
click at [26, 70] on div "URL Explorer" at bounding box center [28, 71] width 19 height 6
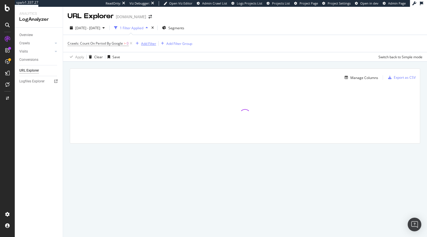
click at [151, 43] on div "Add Filter" at bounding box center [148, 43] width 15 height 5
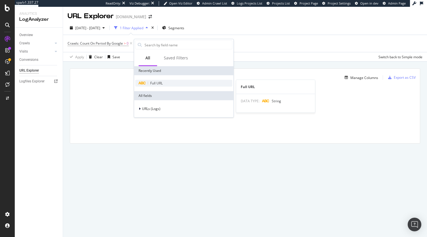
click at [161, 85] on span "Full URL" at bounding box center [156, 83] width 12 height 5
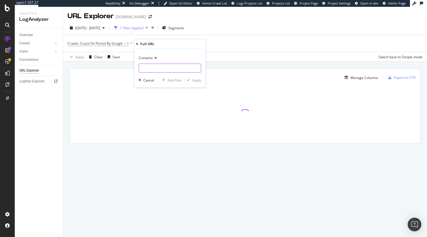
click at [158, 68] on input "text" at bounding box center [170, 68] width 62 height 9
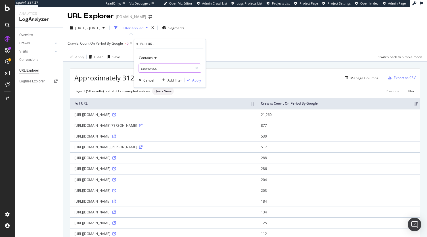
type input "sephora.cz"
drag, startPoint x: 72, startPoint y: 115, endPoint x: 113, endPoint y: 114, distance: 41.2
click at [113, 114] on td "https://www.sephora.cz/SWHu0LOoh/aQOV/qx7Dg/LOk5S27Gucct2QLa/DFxcZFd6PAI/cmE/QO…" at bounding box center [163, 114] width 187 height 11
copy div "https://www.sephora.cz/"
click at [173, 47] on div "Crawls: Count On Period By Google > 0 and Full URL = missing value Add Filter A…" at bounding box center [245, 43] width 355 height 17
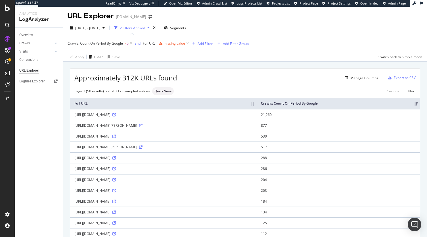
click at [167, 45] on div "missing value" at bounding box center [175, 43] width 22 height 5
click at [161, 54] on span "Contains" at bounding box center [156, 56] width 14 height 5
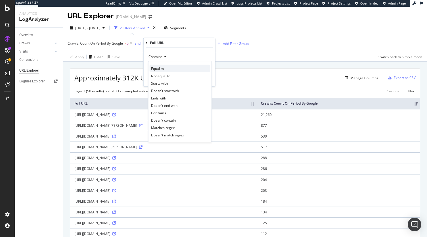
click at [162, 70] on span "Equal to" at bounding box center [157, 68] width 13 height 5
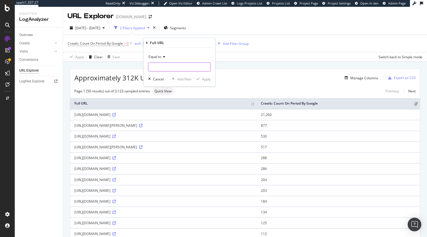
click at [164, 68] on input "text" at bounding box center [180, 66] width 62 height 9
paste input "https://www.sephora.cz/"
type input "https://www.sephora.cz/"
click at [206, 80] on div "Apply" at bounding box center [206, 78] width 9 height 5
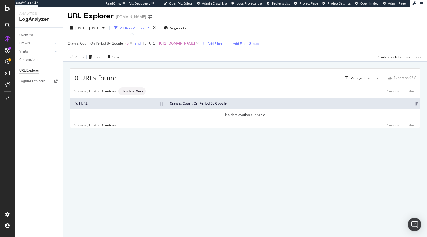
click at [180, 43] on span "https://www.sephora.cz/" at bounding box center [177, 43] width 36 height 8
click at [197, 68] on input "https://www.sephora.cz/" at bounding box center [176, 66] width 54 height 9
type input "https://www.sephora.cz"
click at [205, 78] on div "Apply" at bounding box center [206, 78] width 9 height 5
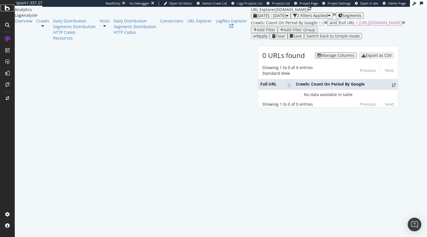
click at [7, 9] on icon at bounding box center [7, 8] width 5 height 7
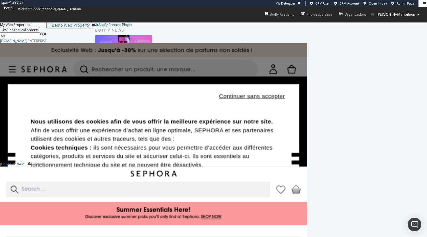
scroll to position [95, 302]
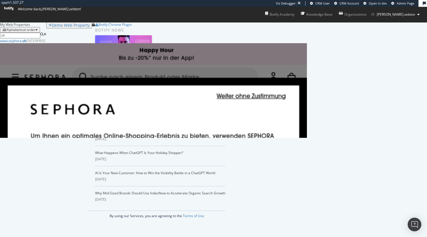
type input "ch"
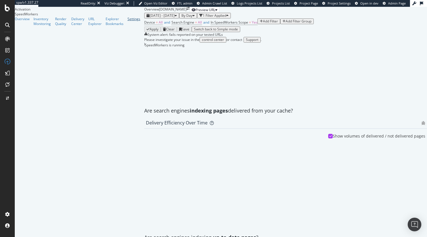
click at [128, 21] on div "Settings" at bounding box center [134, 18] width 13 height 5
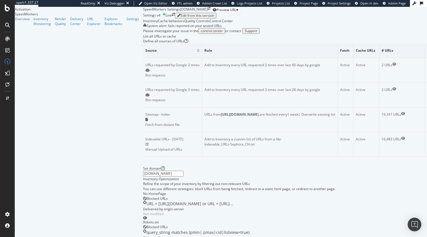
click at [210, 23] on div "Control Center" at bounding box center [221, 20] width 23 height 5
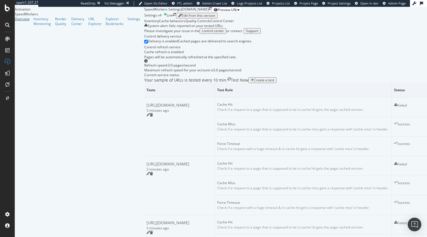
click at [21, 21] on div "Overview" at bounding box center [22, 18] width 15 height 5
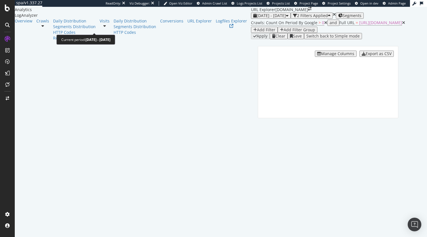
click at [257, 18] on span "[DATE] - [DATE]" at bounding box center [271, 15] width 29 height 5
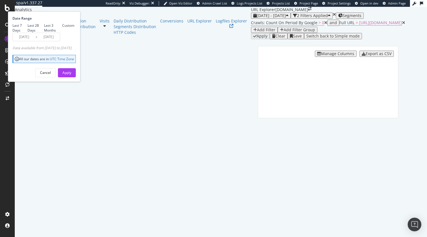
click at [74, 33] on div "Last 7 Days Last 28 Days Last 3 Months Custom" at bounding box center [43, 28] width 62 height 10
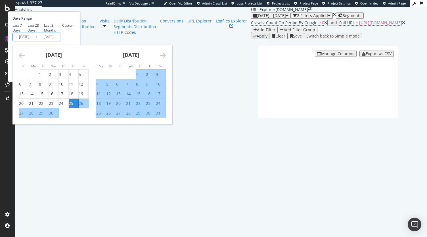
click at [60, 41] on input "[DATE]" at bounding box center [48, 37] width 23 height 8
click at [28, 33] on div "Last 7 Days" at bounding box center [19, 28] width 15 height 10
type input "2025/09/09"
type input "2025/09/15"
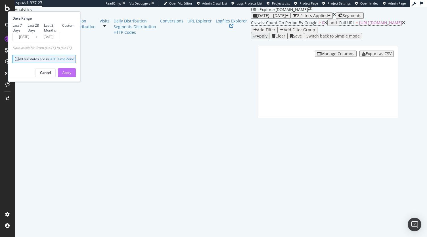
click at [71, 75] on div "Apply" at bounding box center [66, 72] width 9 height 5
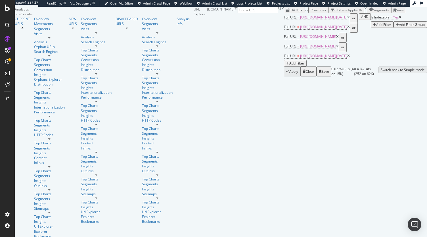
click at [399, 19] on icon at bounding box center [400, 17] width 3 height 3
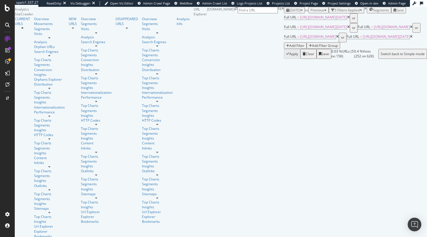
scroll to position [105, 0]
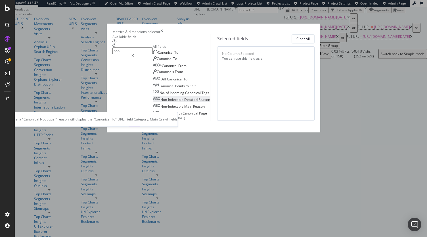
type input "non"
click at [153, 102] on div "Non-Indexable Detailed Reason" at bounding box center [181, 99] width 57 height 5
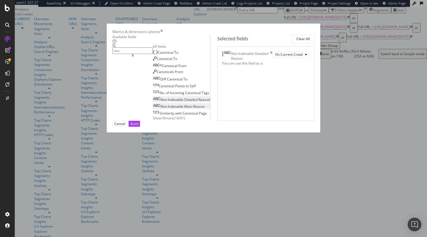
click at [184, 109] on span "Main" at bounding box center [188, 106] width 9 height 5
click at [140, 127] on button "Build" at bounding box center [134, 124] width 11 height 6
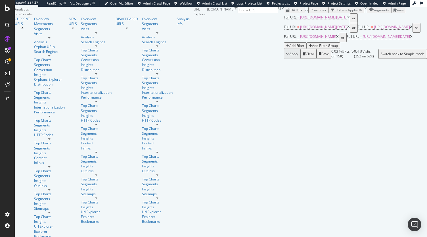
scroll to position [73, 0]
drag, startPoint x: 348, startPoint y: 28, endPoint x: 367, endPoint y: 36, distance: 20.6
click at [374, 28] on span "https://www.sephora.pt/singles-day-sephora.html" at bounding box center [392, 26] width 36 height 5
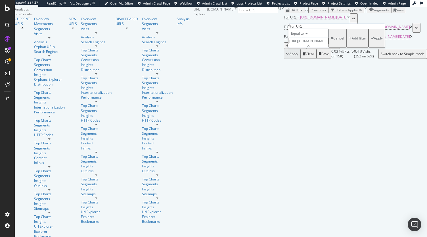
click at [329, 44] on input "https://www.sephora.pt/singles-day-sephora.html" at bounding box center [308, 41] width 40 height 7
type input "https://www.sephora.pt/single-day-sephora.html"
click at [374, 41] on div "Apply" at bounding box center [378, 38] width 9 height 5
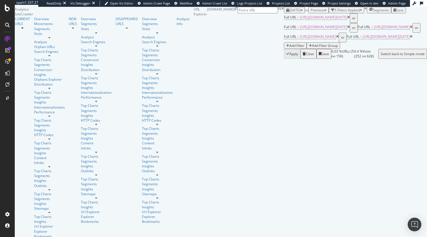
scroll to position [62, 0]
click at [321, 43] on div "Add Filter Group" at bounding box center [325, 45] width 26 height 5
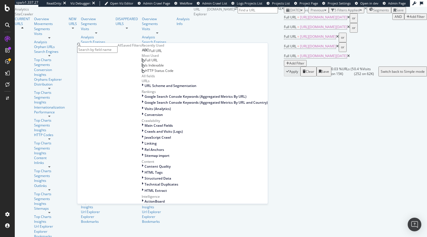
scroll to position [71, 0]
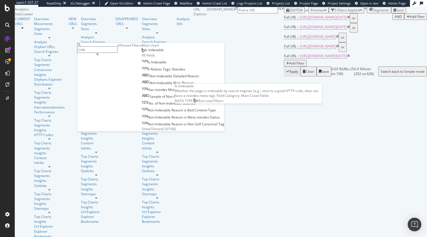
type input "inde"
click at [145, 52] on span "Is Indexable" at bounding box center [154, 49] width 19 height 5
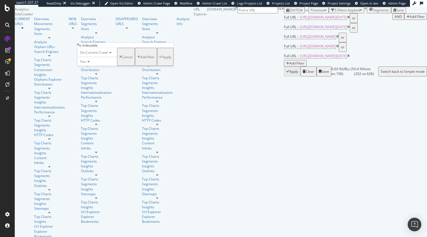
click at [162, 59] on div "Apply" at bounding box center [166, 57] width 9 height 5
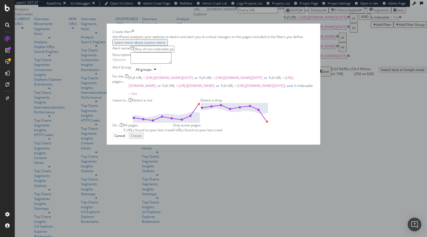
click at [254, 122] on div "Detect a drop" at bounding box center [235, 110] width 68 height 25
click at [174, 52] on input "modal" at bounding box center [154, 49] width 40 height 7
paste input "Drop in indexable URLs Marronniers PT"
type input "Drop in indexable URLs Marronniers PT"
click at [152, 72] on div "All groups" at bounding box center [144, 69] width 16 height 5
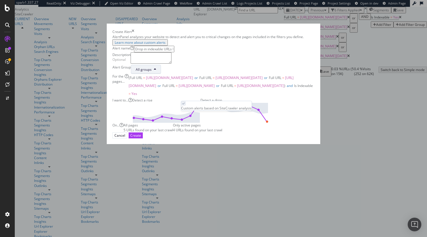
click at [161, 74] on div "All groups" at bounding box center [146, 69] width 30 height 9
click at [141, 138] on div "Create" at bounding box center [135, 135] width 11 height 5
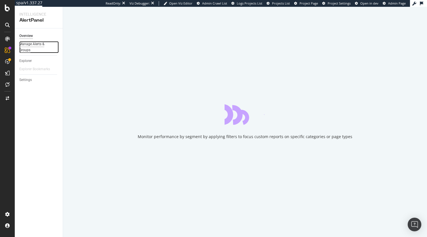
click at [31, 47] on div "Manage Alerts & Groups" at bounding box center [36, 47] width 34 height 12
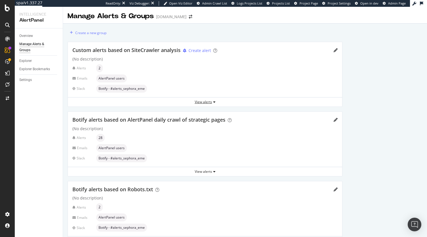
click at [215, 100] on div "View alerts" at bounding box center [205, 101] width 274 height 5
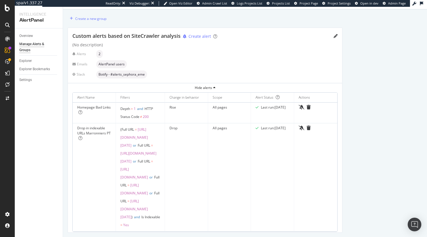
scroll to position [14, 0]
click at [336, 33] on div "Custom alerts based on SiteCrawler analysis Create alert" at bounding box center [204, 36] width 265 height 7
click at [335, 38] on div "Custom alerts based on SiteCrawler analysis Create alert" at bounding box center [204, 36] width 265 height 7
click at [335, 36] on icon "pencil" at bounding box center [336, 36] width 4 height 4
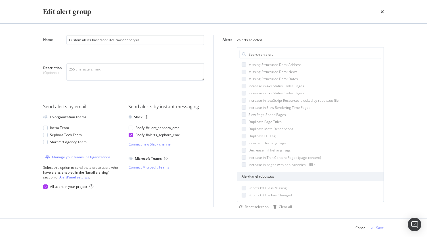
scroll to position [0, 0]
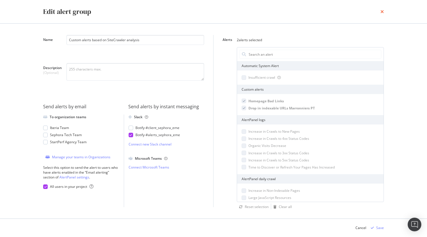
click at [383, 11] on icon "times" at bounding box center [382, 11] width 3 height 5
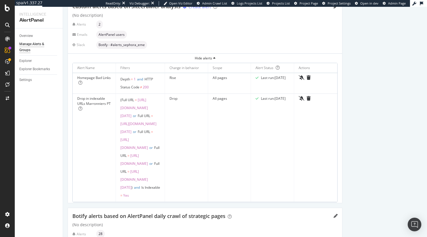
scroll to position [44, 0]
drag, startPoint x: 81, startPoint y: 107, endPoint x: 76, endPoint y: 97, distance: 10.5
click at [76, 97] on td "Drop in indexable URLs Marronniers PT" at bounding box center [94, 147] width 43 height 108
copy div "Drop in indexable URLs Marronniers PT"
click at [321, 101] on td at bounding box center [315, 147] width 43 height 108
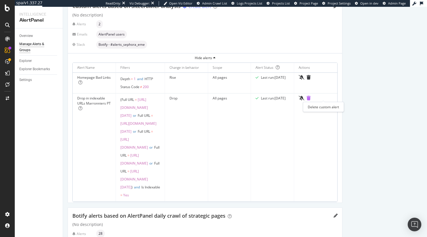
click at [311, 99] on icon "trash" at bounding box center [309, 98] width 4 height 5
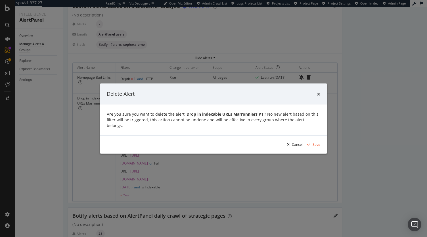
click at [315, 142] on div "Save" at bounding box center [317, 144] width 8 height 5
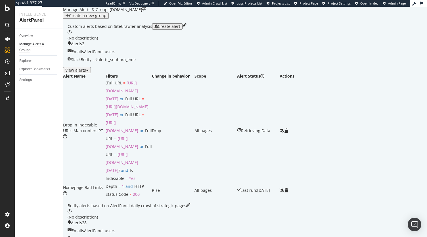
click at [89, 72] on div "View alerts" at bounding box center [76, 70] width 23 height 5
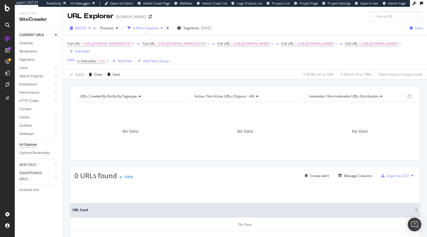
click at [86, 26] on span "[DATE]" at bounding box center [80, 28] width 11 height 5
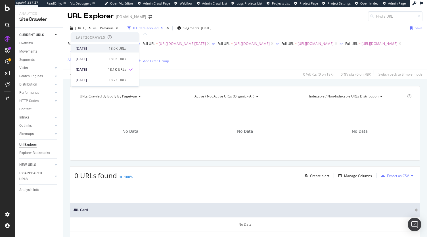
click at [96, 49] on div "[DATE]" at bounding box center [91, 48] width 30 height 5
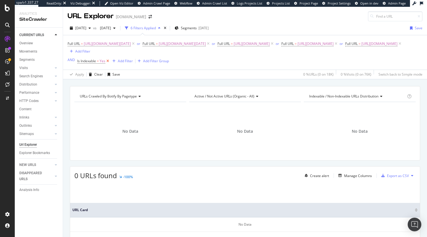
click at [106, 64] on icon at bounding box center [107, 61] width 5 height 6
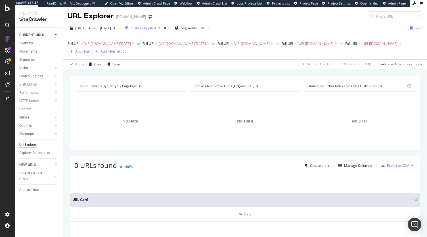
click at [273, 68] on div "Apply Clear Save 0 % URLs ( 0 on 18K ) 0 % Visits ( 0 on 76K ) Switch back to S…" at bounding box center [245, 63] width 364 height 9
click at [269, 68] on div "Apply Clear Save 0 % URLs ( 0 on 18K ) 0 % Visits ( 0 on 76K ) Switch back to S…" at bounding box center [245, 63] width 364 height 9
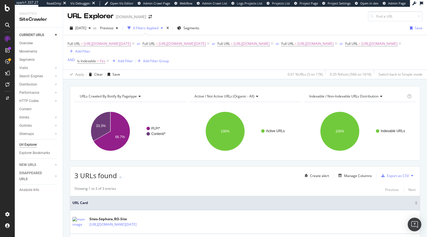
drag, startPoint x: 108, startPoint y: 61, endPoint x: 211, endPoint y: 154, distance: 138.4
click at [108, 61] on icon at bounding box center [107, 61] width 5 height 6
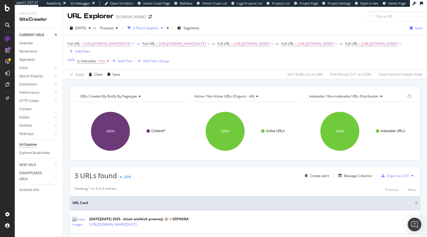
click at [108, 62] on icon at bounding box center [107, 61] width 5 height 6
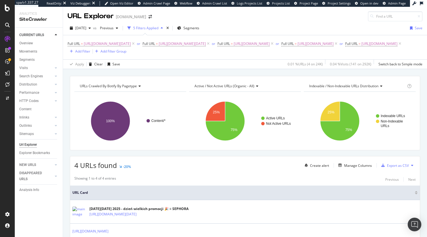
scroll to position [82, 0]
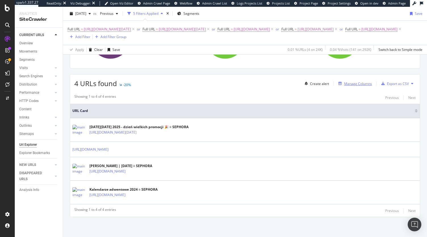
click at [348, 82] on div "Manage Columns" at bounding box center [358, 83] width 28 height 5
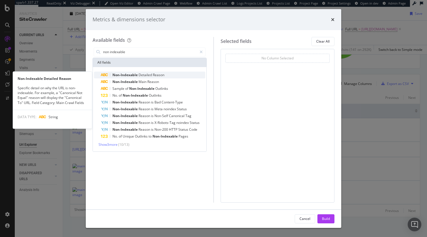
type input "non indexable"
click at [161, 75] on span "Reason" at bounding box center [159, 74] width 12 height 5
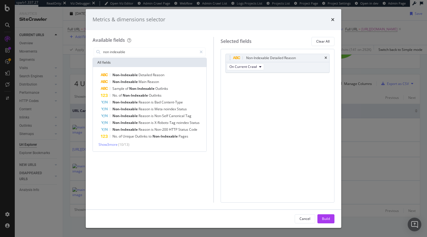
click at [333, 211] on div "Cancel Build" at bounding box center [214, 219] width 256 height 18
click at [326, 221] on div "Build" at bounding box center [326, 218] width 8 height 5
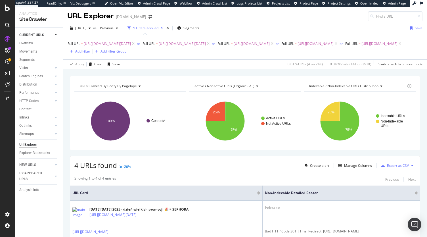
click at [253, 153] on div "URLs Crawled By Botify By pagetype Chart (by Value) Table Expand Export as CSV …" at bounding box center [245, 197] width 364 height 243
click at [86, 26] on span "2025 Jun. 19th" at bounding box center [80, 28] width 11 height 5
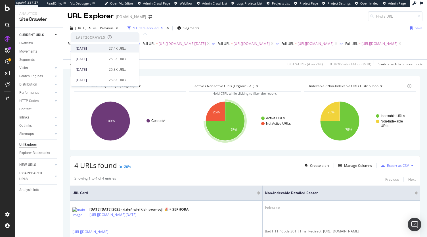
click at [97, 50] on div "2025 Sep. 11th" at bounding box center [91, 48] width 30 height 5
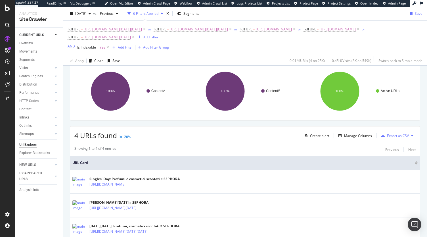
scroll to position [40, 0]
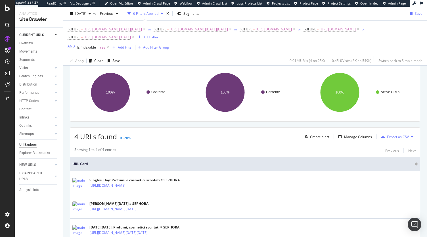
drag, startPoint x: 108, startPoint y: 47, endPoint x: 210, endPoint y: 135, distance: 134.7
click at [108, 47] on icon at bounding box center [107, 48] width 5 height 6
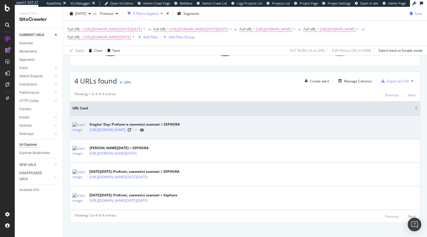
scroll to position [88, 0]
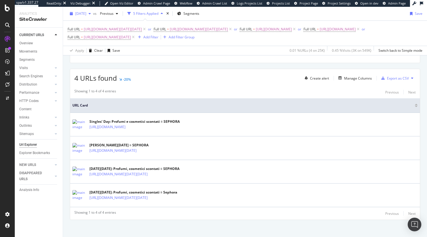
click at [79, 15] on span "[DATE]" at bounding box center [80, 13] width 11 height 5
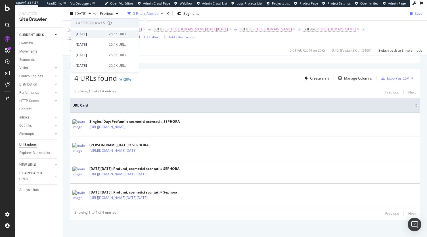
click at [103, 35] on div "[DATE] 26.5K URLs" at bounding box center [101, 34] width 51 height 5
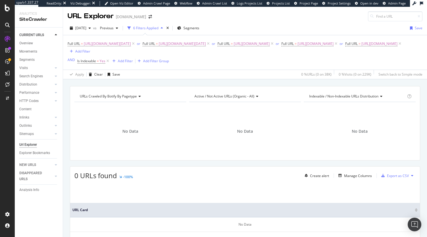
click at [78, 35] on div "Full URL = [URL][DOMAIN_NAME][DATE] or Full URL = [URL][DOMAIN_NAME][DATE] or F…" at bounding box center [245, 52] width 355 height 34
click at [80, 32] on div "[DATE]" at bounding box center [81, 28] width 26 height 9
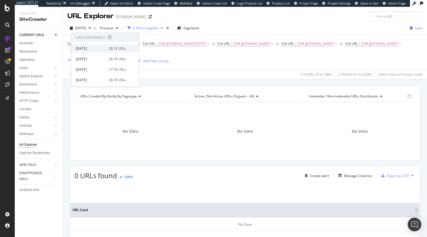
click at [92, 49] on div "2025 Sep. 14th" at bounding box center [91, 48] width 30 height 5
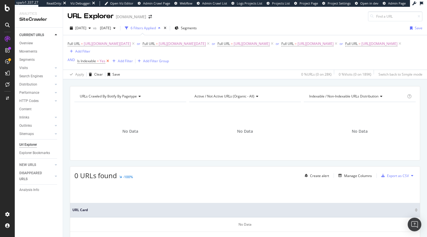
click at [109, 62] on icon at bounding box center [107, 61] width 5 height 6
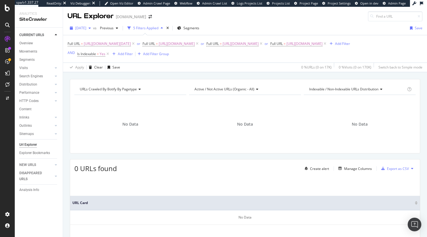
click at [86, 30] on div "2025 Sep. 10th" at bounding box center [81, 28] width 26 height 9
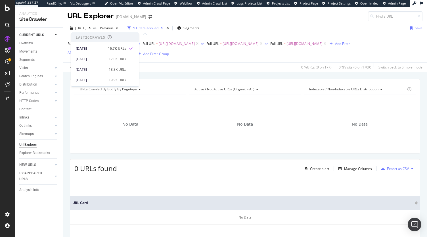
click at [208, 62] on div "Full URL = https://www.sephora.gr/black-friday-gr.html or Full URL = https://ww…" at bounding box center [245, 48] width 355 height 27
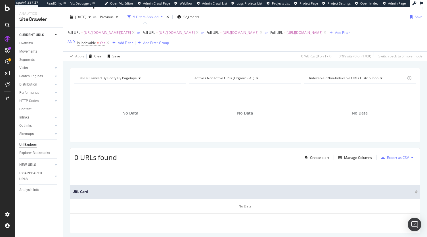
scroll to position [11, 0]
click at [107, 46] on icon at bounding box center [107, 43] width 5 height 6
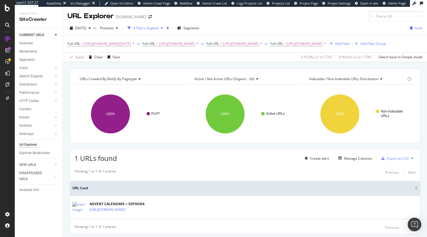
scroll to position [25, 0]
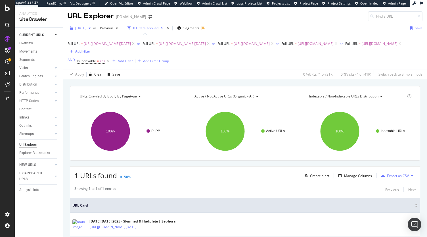
click at [87, 32] on div "[DATE]" at bounding box center [81, 28] width 26 height 9
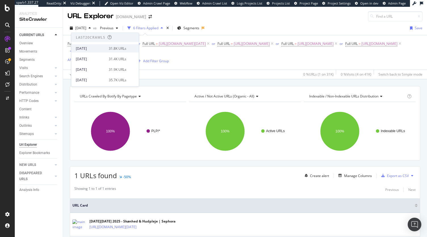
click at [93, 47] on div "[DATE]" at bounding box center [91, 48] width 30 height 5
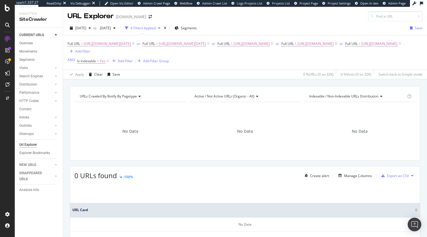
click at [93, 23] on div "[DATE] vs [DATE] 6 Filters Applied Segments Save Full URL = [URL][DOMAIN_NAME][…" at bounding box center [245, 50] width 364 height 58
click at [86, 30] on span "[DATE]" at bounding box center [80, 28] width 11 height 5
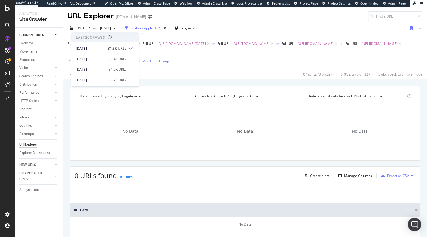
click at [218, 84] on div "URLs Crawled By Botify By pagetype Chart (by Value) Table Expand Export as CSV …" at bounding box center [245, 86] width 364 height 14
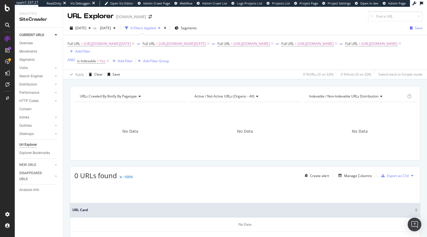
drag, startPoint x: 108, startPoint y: 64, endPoint x: 116, endPoint y: 77, distance: 15.4
click at [108, 64] on icon at bounding box center [107, 61] width 5 height 6
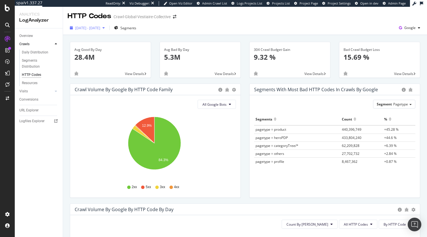
click at [103, 31] on div "[DATE] - [DATE]" at bounding box center [87, 28] width 39 height 9
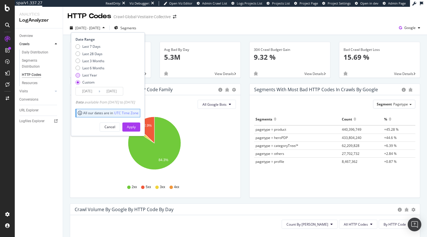
click at [85, 74] on div "Last Year" at bounding box center [89, 75] width 15 height 5
type input "[DATE]"
click at [136, 126] on div "Apply" at bounding box center [131, 126] width 9 height 5
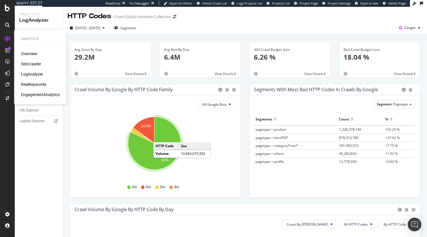
click at [26, 60] on div "Overview SiteCrawler LogAnalyzer RealKeywords EngagementAnalytics" at bounding box center [40, 74] width 39 height 47
click at [24, 63] on div "SiteCrawler" at bounding box center [31, 64] width 20 height 6
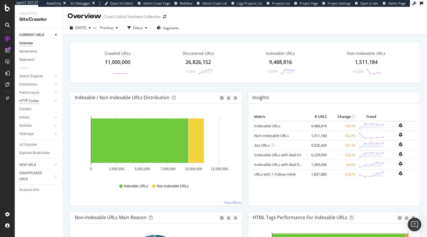
click at [29, 98] on div "HTTP Codes" at bounding box center [28, 101] width 19 height 6
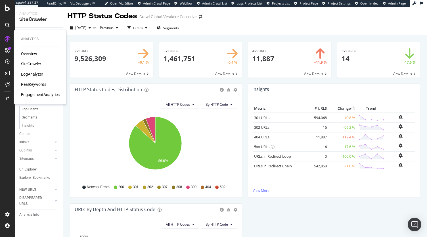
click at [28, 74] on div "LogAnalyzer" at bounding box center [32, 74] width 22 height 6
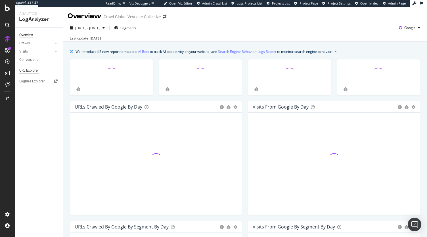
click at [32, 71] on div "URL Explorer" at bounding box center [28, 71] width 19 height 6
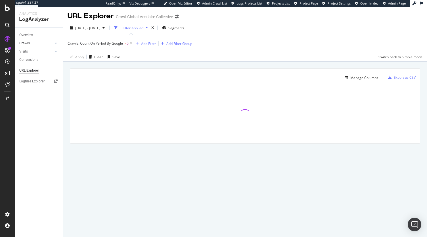
click at [23, 42] on div "Crawls" at bounding box center [24, 43] width 11 height 6
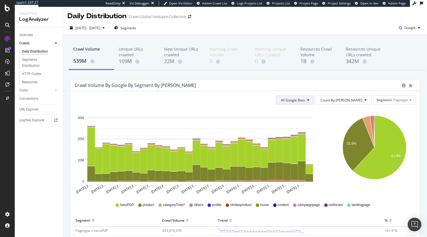
click at [310, 99] on icon at bounding box center [308, 99] width 2 height 3
click at [353, 103] on button "Count By [PERSON_NAME]" at bounding box center [344, 99] width 56 height 9
click at [389, 118] on icon "31.9% 61.9%" at bounding box center [375, 151] width 80 height 85
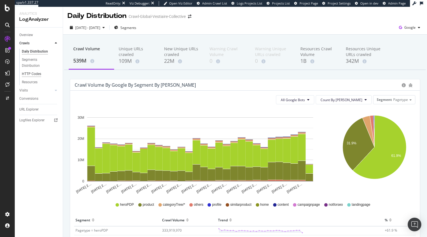
click at [37, 73] on div "HTTP Codes" at bounding box center [31, 74] width 19 height 6
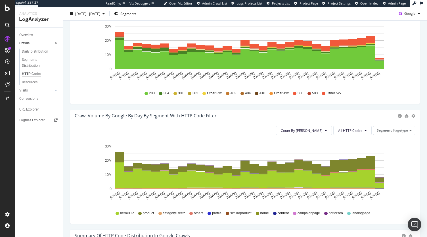
scroll to position [238, 0]
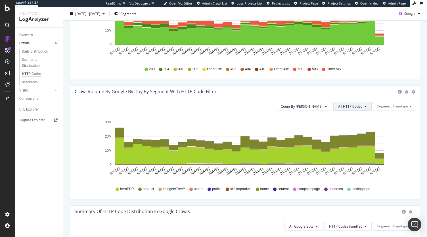
click at [357, 107] on span "All HTTP Codes" at bounding box center [350, 106] width 24 height 5
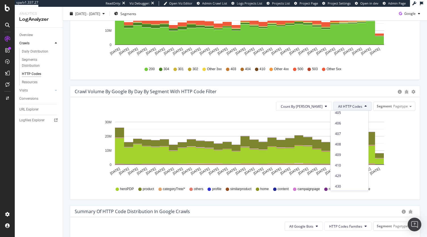
scroll to position [248, 0]
click at [348, 187] on span "504" at bounding box center [349, 184] width 29 height 5
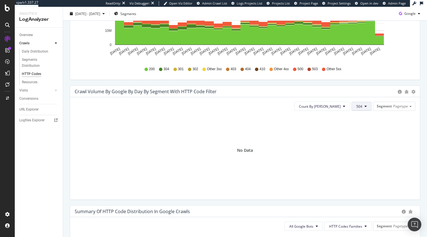
click at [355, 109] on button "504" at bounding box center [362, 106] width 20 height 9
click at [360, 141] on span "5xx family" at bounding box center [367, 142] width 29 height 5
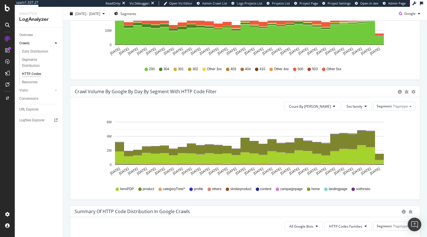
click at [402, 166] on icon "[DATE] [DATE] [DATE] [DATE] [DATE] [DATE] [DATE] [DATE] [DATE] [DATE] [DATE] [D…" at bounding box center [243, 148] width 337 height 66
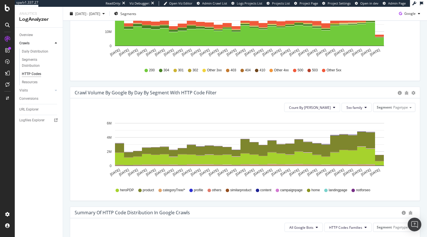
scroll to position [239, 0]
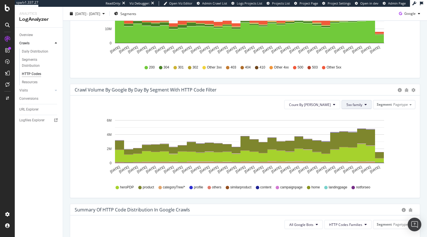
click at [360, 105] on button "5xx family" at bounding box center [357, 104] width 30 height 9
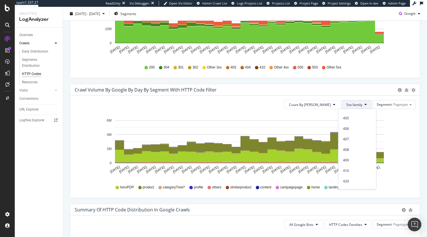
scroll to position [248, 0]
click at [356, 183] on span "504" at bounding box center [357, 182] width 29 height 5
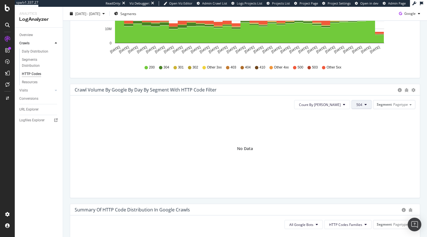
click at [357, 99] on div "Count By Day 504 Segment Pagetype No Data" at bounding box center [245, 146] width 350 height 102
click at [365, 105] on icon at bounding box center [366, 104] width 2 height 3
click at [362, 172] on span "503" at bounding box center [367, 172] width 29 height 5
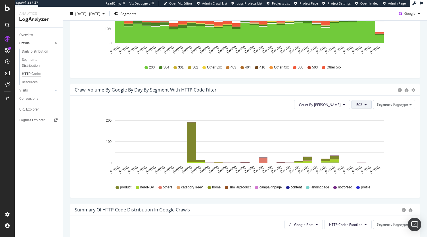
click at [365, 106] on button "503" at bounding box center [362, 104] width 20 height 9
click at [356, 162] on span "502" at bounding box center [367, 161] width 29 height 5
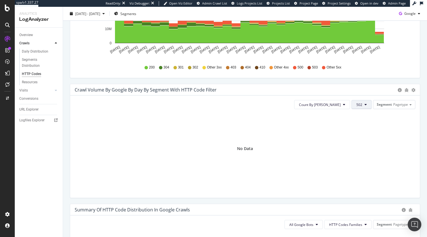
click at [365, 105] on icon at bounding box center [366, 104] width 2 height 3
click at [360, 149] on span "500" at bounding box center [367, 151] width 29 height 5
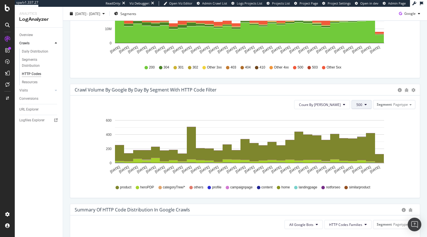
click at [358, 104] on span "500" at bounding box center [359, 104] width 6 height 5
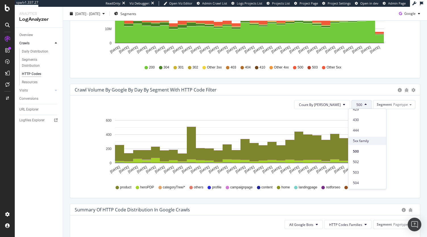
click at [361, 143] on div "5xx family" at bounding box center [367, 141] width 38 height 8
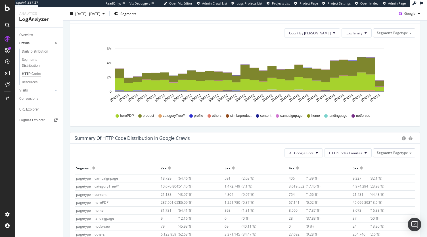
scroll to position [289, 0]
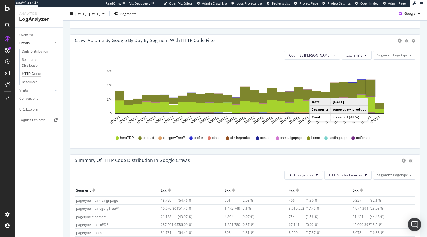
click at [370, 92] on rect "A chart." at bounding box center [370, 88] width 9 height 16
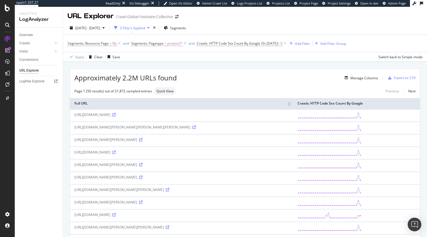
click at [116, 113] on icon at bounding box center [113, 114] width 3 height 3
click at [196, 126] on icon at bounding box center [194, 127] width 3 height 3
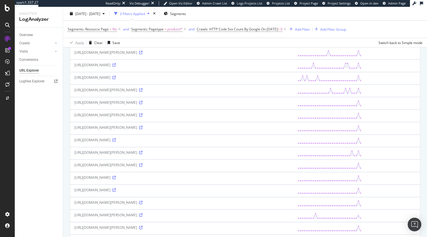
scroll to position [299, 0]
click at [143, 89] on icon at bounding box center [140, 90] width 3 height 3
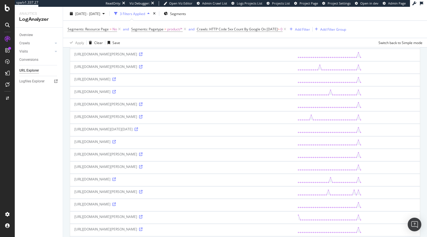
scroll to position [523, 0]
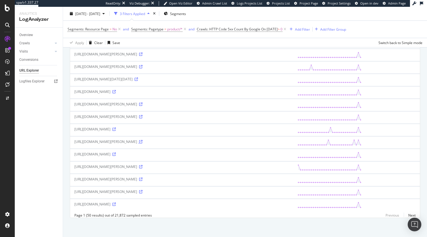
click at [143, 140] on icon at bounding box center [140, 141] width 3 height 3
click at [409, 215] on link "Next" at bounding box center [410, 215] width 12 height 8
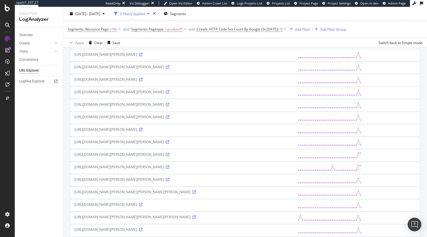
scroll to position [278, 0]
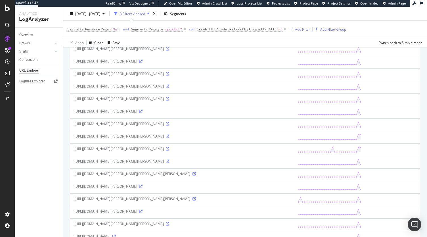
click at [143, 187] on icon at bounding box center [140, 186] width 3 height 3
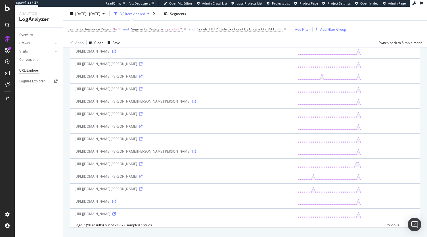
scroll to position [531, 0]
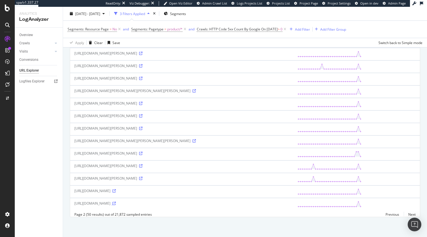
click at [116, 202] on icon at bounding box center [113, 203] width 3 height 3
